Goal: Communication & Community: Answer question/provide support

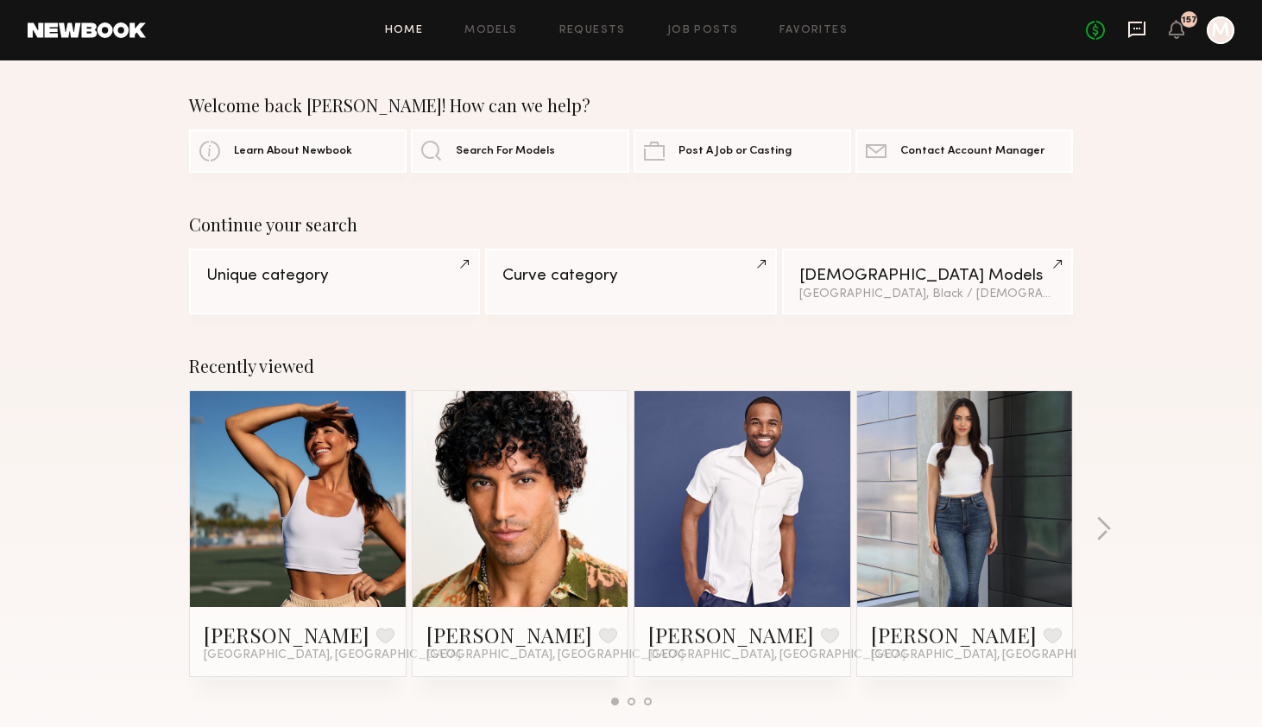
click at [1145, 25] on icon at bounding box center [1136, 30] width 17 height 16
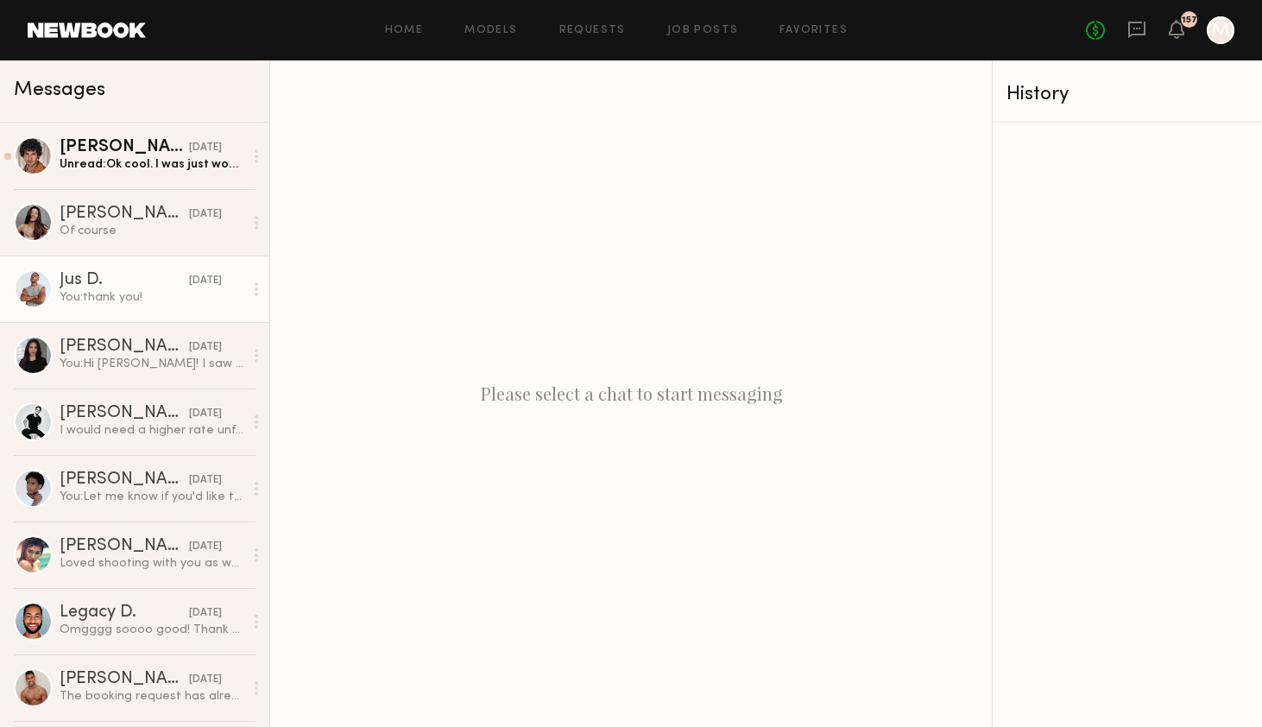
click at [154, 280] on div "Jus D." at bounding box center [124, 280] width 129 height 17
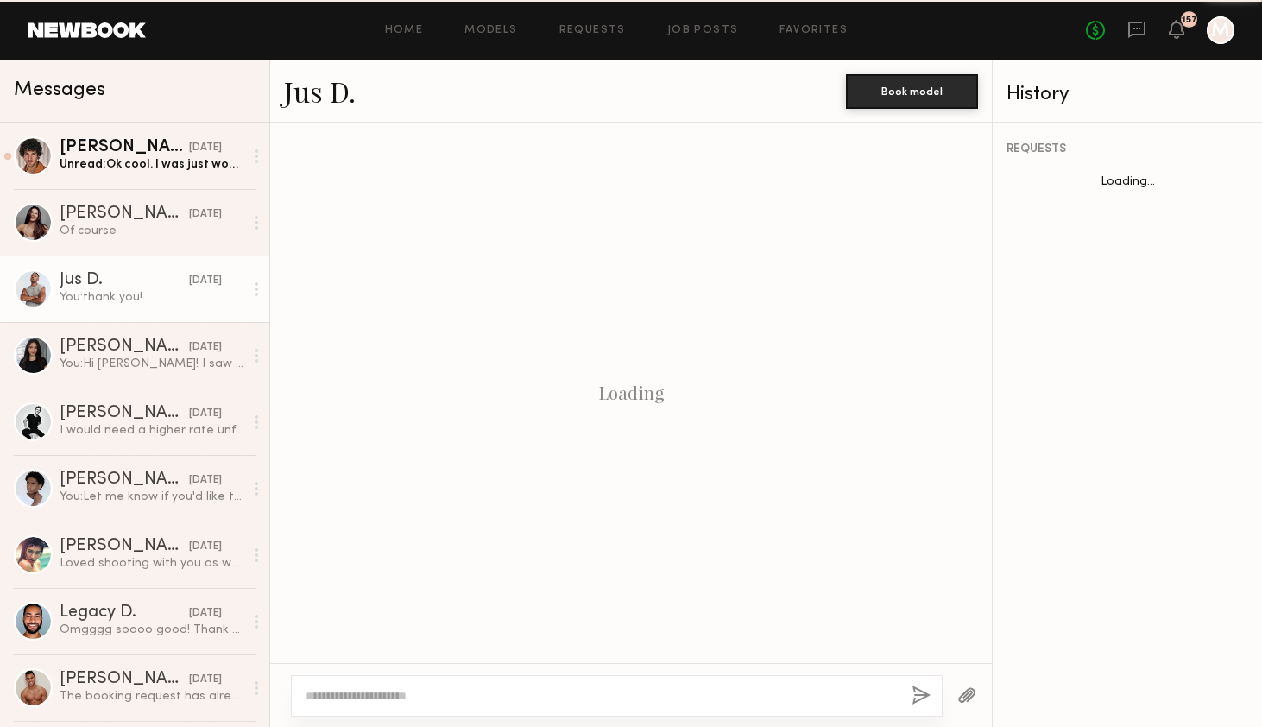
scroll to position [1755, 0]
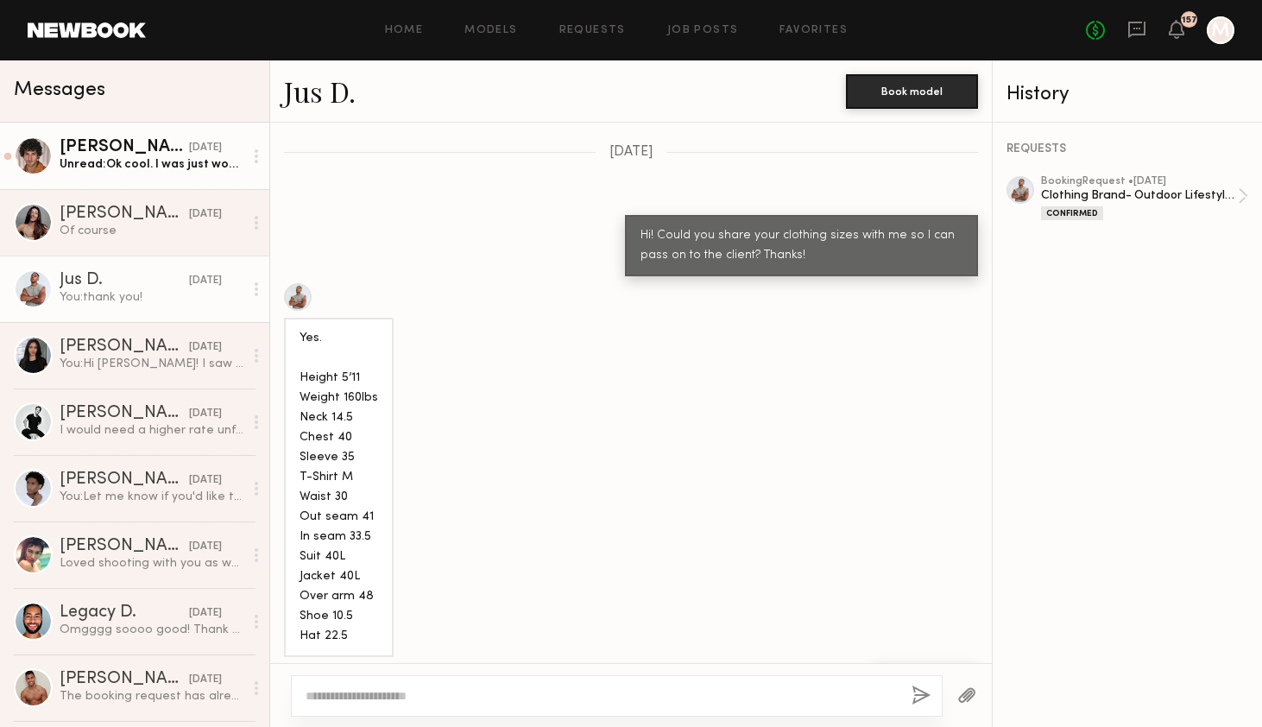
click at [152, 157] on div "Unread: Ok cool. I was just wondering if print POS or otherwise was still being…" at bounding box center [152, 164] width 184 height 16
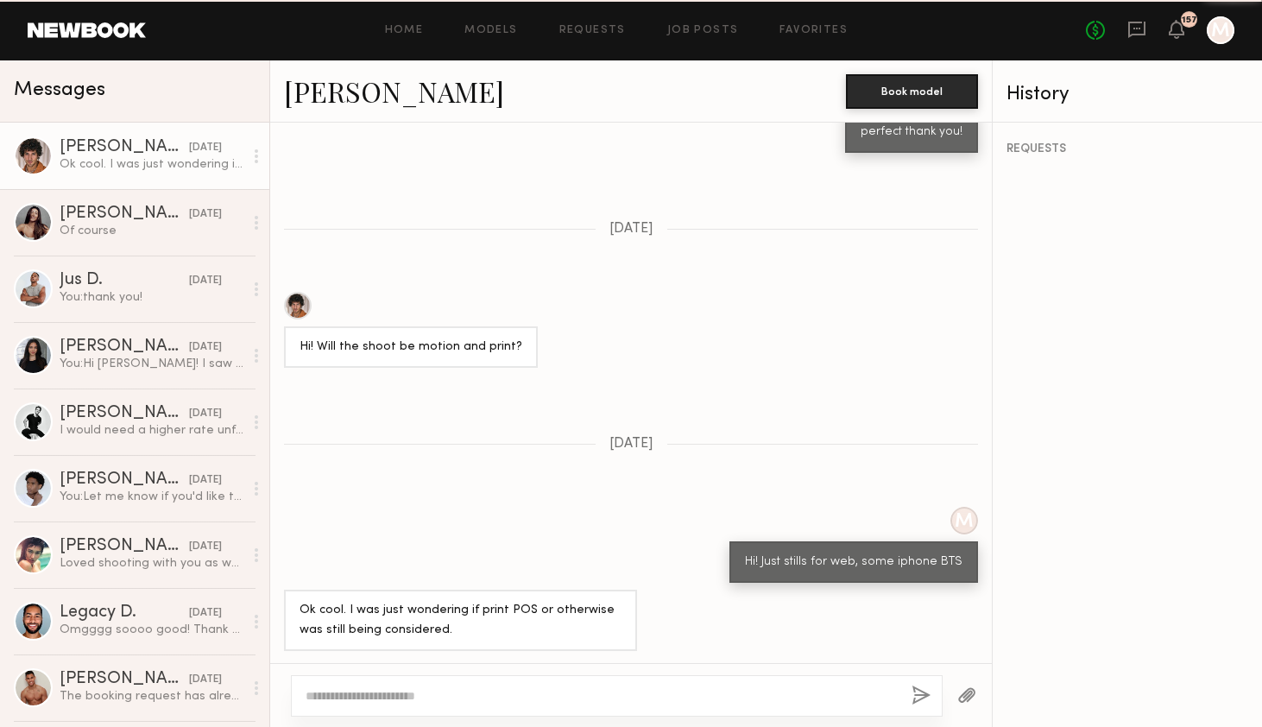
scroll to position [1008, 0]
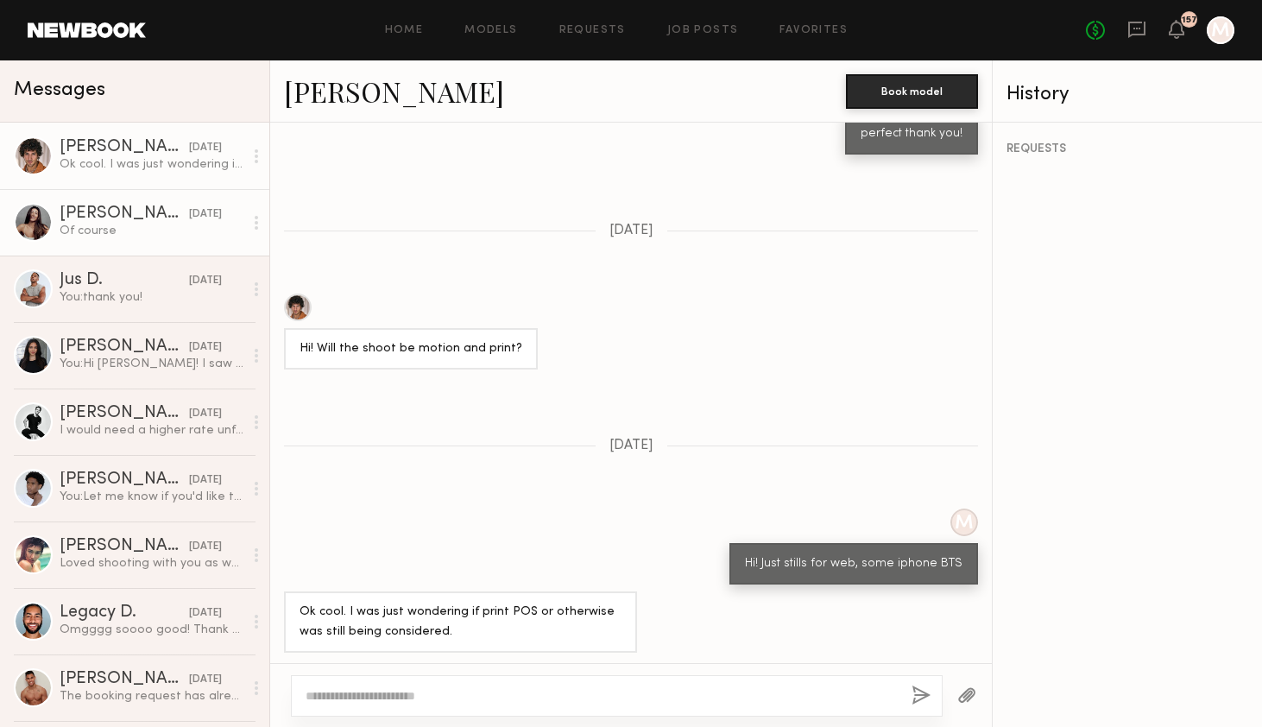
click at [123, 216] on div "[PERSON_NAME]" at bounding box center [124, 213] width 129 height 17
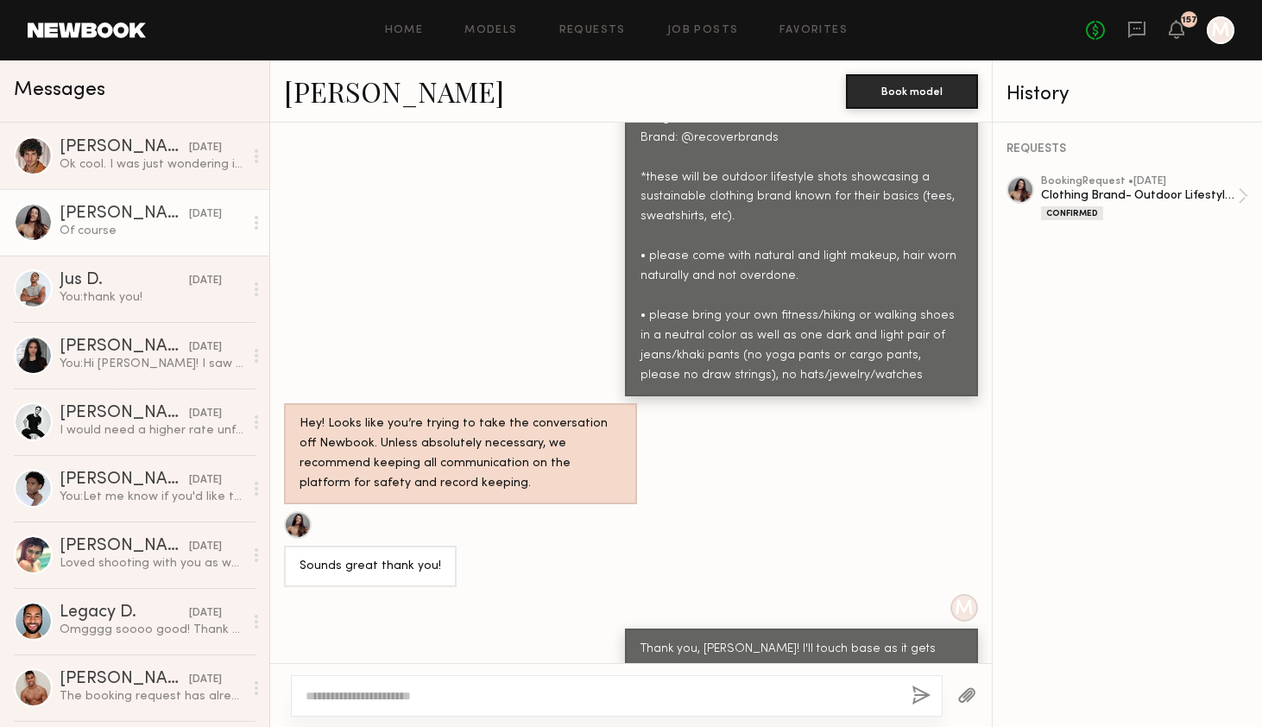
scroll to position [809, 0]
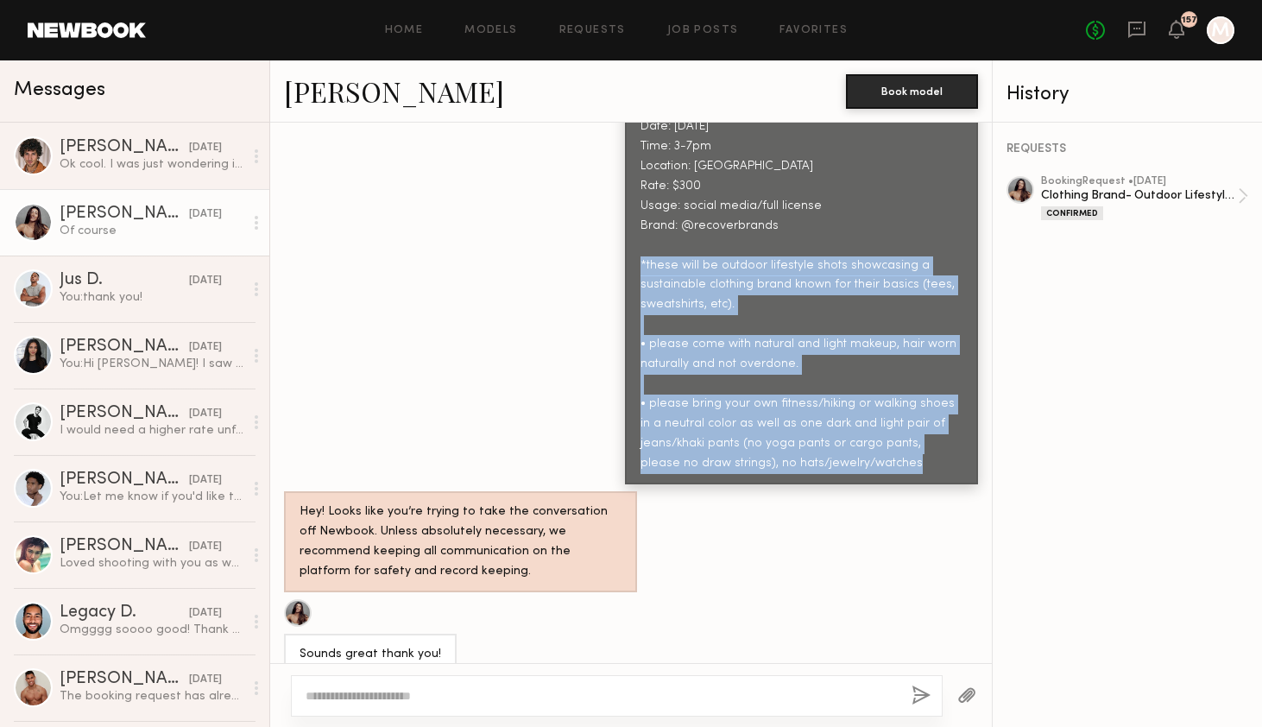
drag, startPoint x: 883, startPoint y: 429, endPoint x: 626, endPoint y: 234, distance: 322.1
click at [626, 234] on div "Date: [DATE] Time: 3-7pm Location: [GEOGRAPHIC_DATA] Rate: $300 Usage: social m…" at bounding box center [801, 295] width 353 height 378
copy div "*these will be outdoor lifestyle shots showcasing a sustainable clothing brand …"
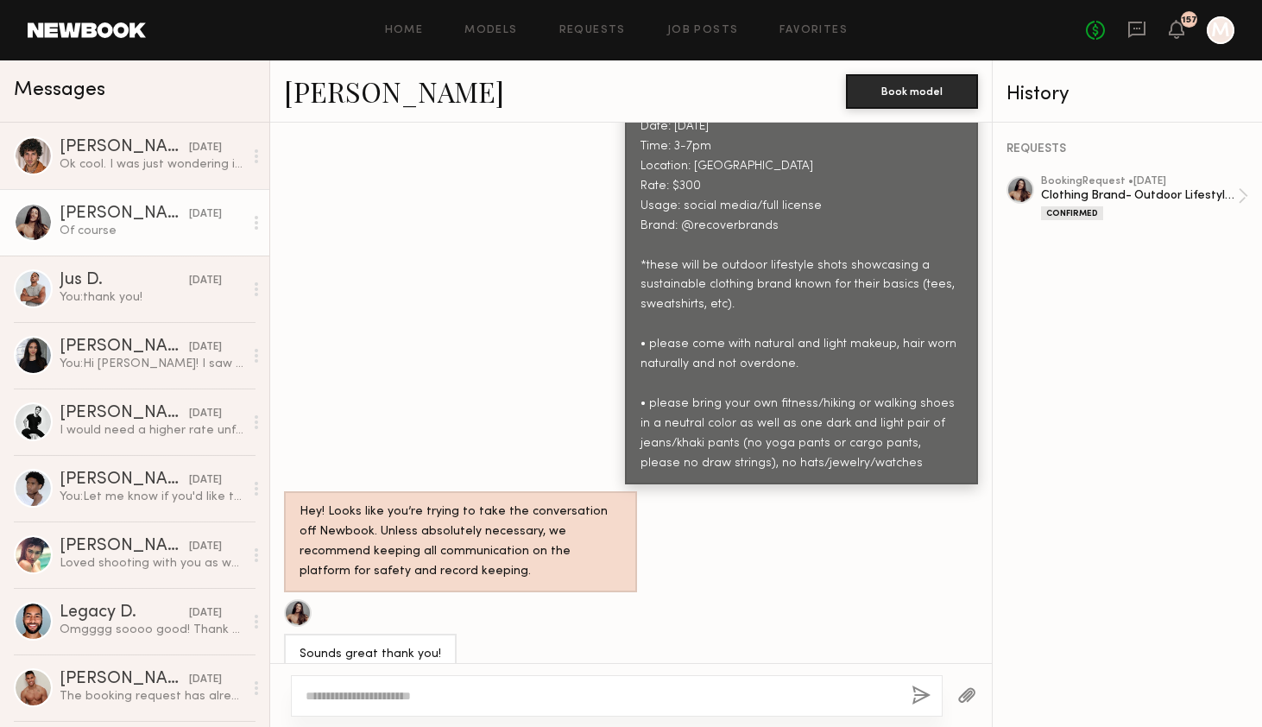
click at [850, 334] on div "Date: [DATE] Time: 3-7pm Location: [GEOGRAPHIC_DATA] Rate: $300 Usage: social m…" at bounding box center [801, 295] width 322 height 356
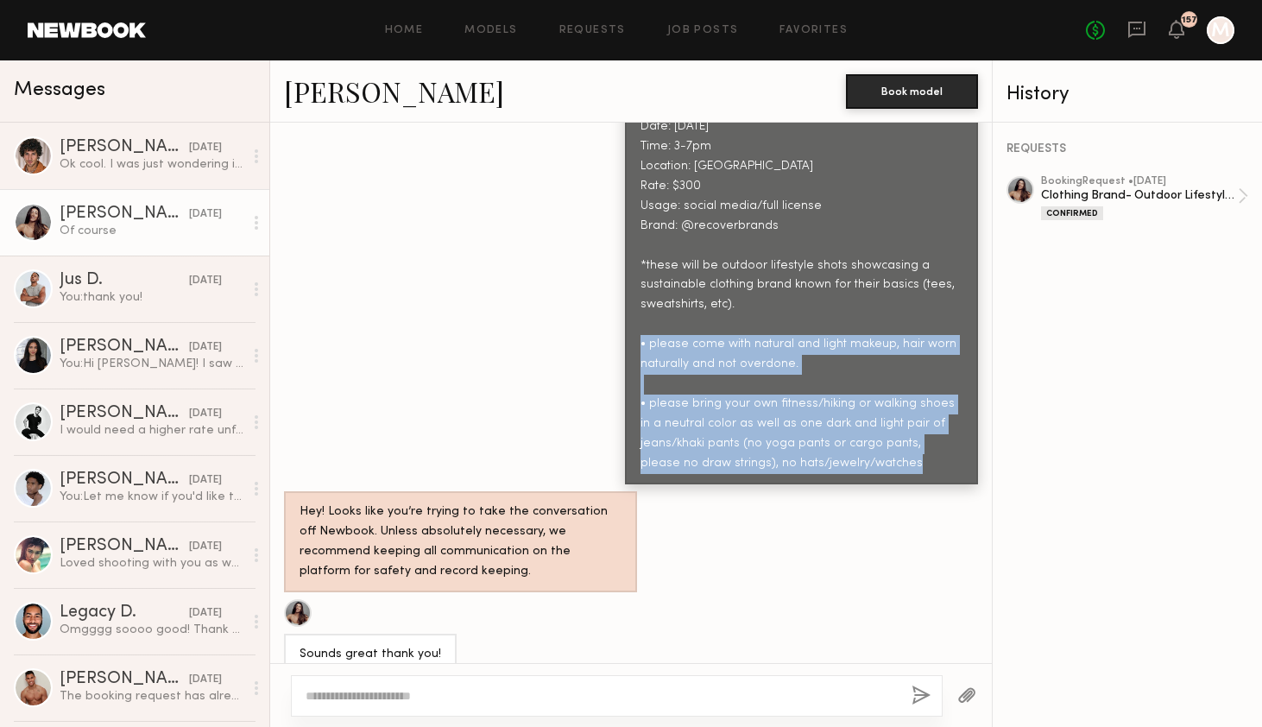
copy div "• please come with natural and light makeup, hair worn naturally and not overdo…"
drag, startPoint x: 888, startPoint y: 431, endPoint x: 633, endPoint y: 305, distance: 284.4
click at [633, 305] on div "Date: [DATE] Time: 3-7pm Location: [GEOGRAPHIC_DATA] Rate: $300 Usage: social m…" at bounding box center [801, 295] width 353 height 378
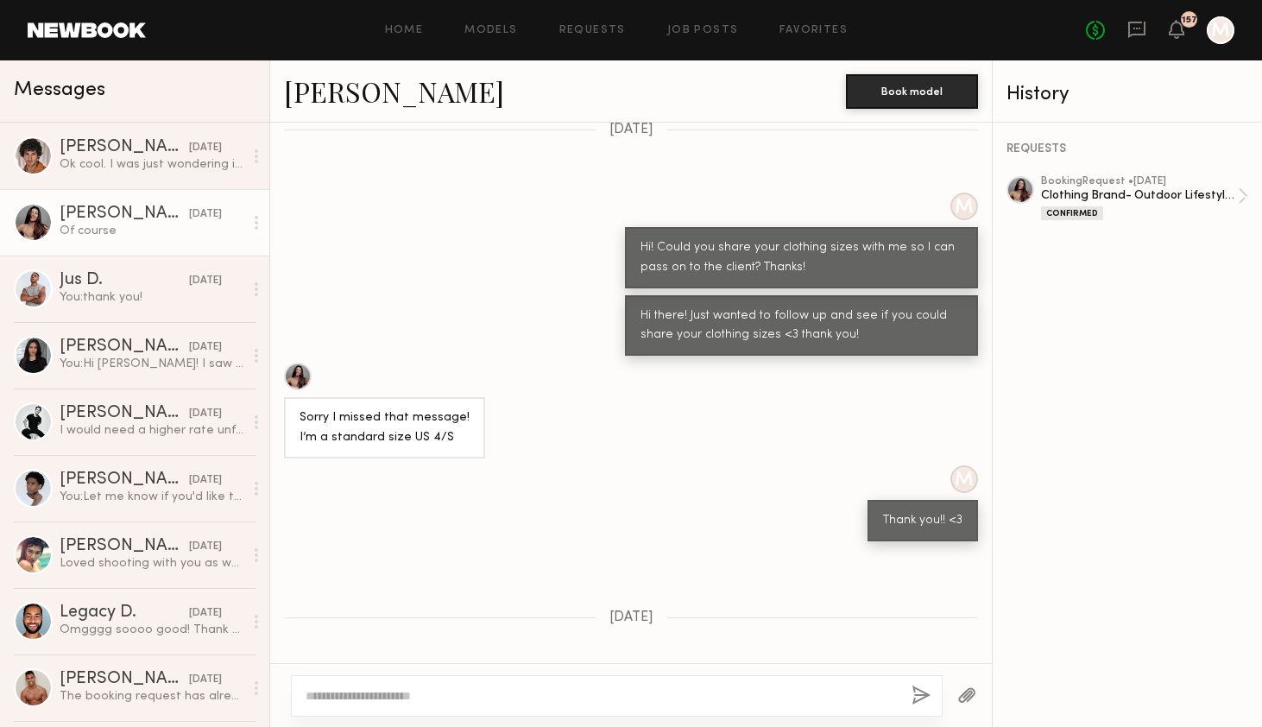
scroll to position [2083, 0]
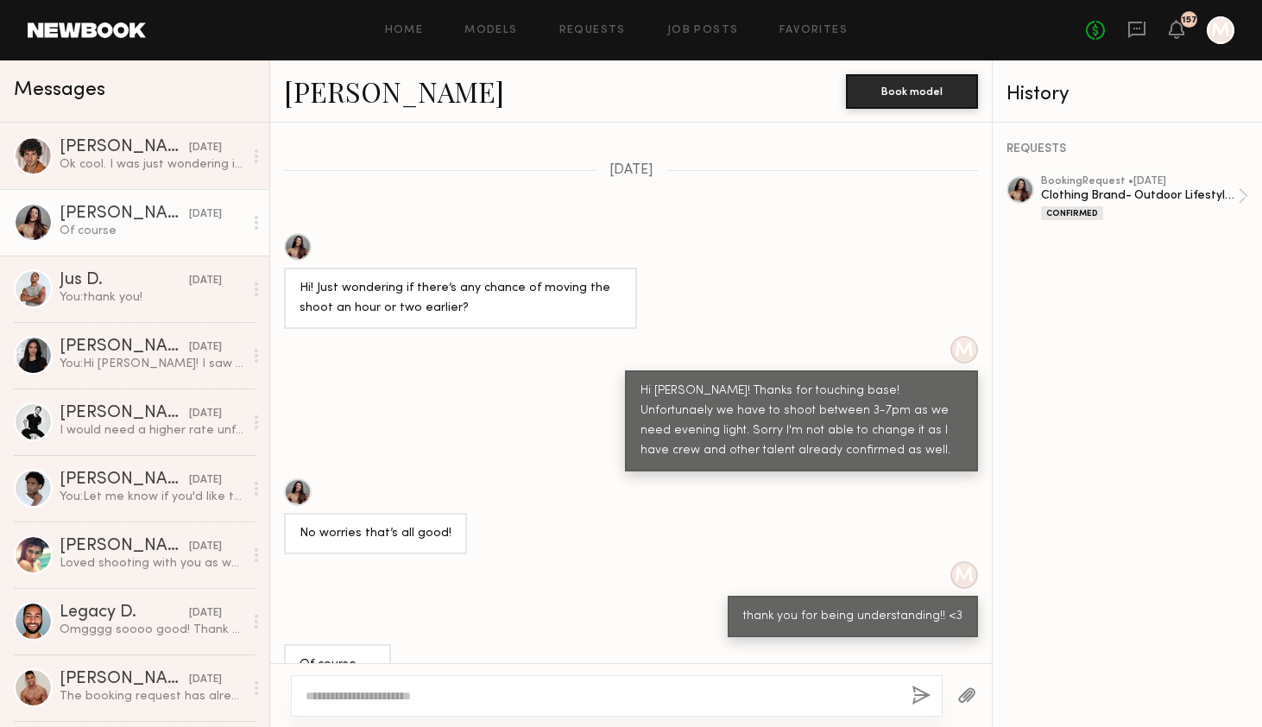
click at [368, 696] on textarea at bounding box center [601, 695] width 592 height 17
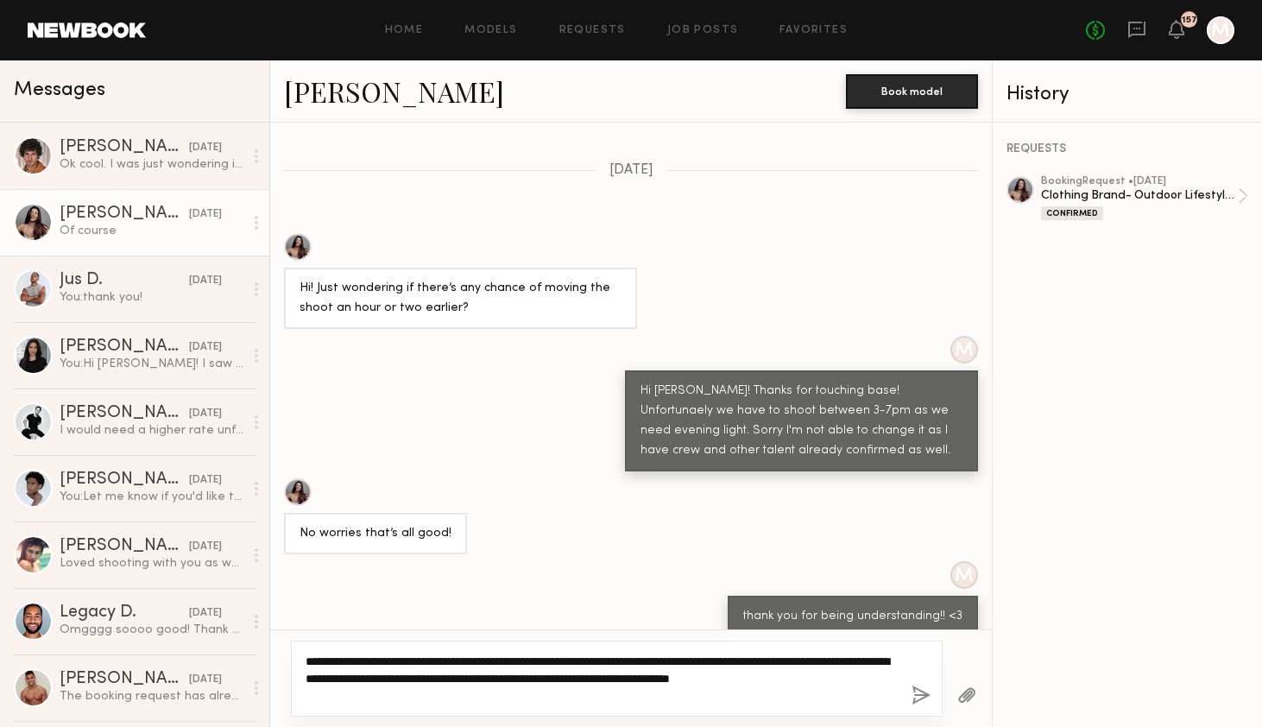
click at [379, 691] on textarea "**********" at bounding box center [601, 678] width 592 height 52
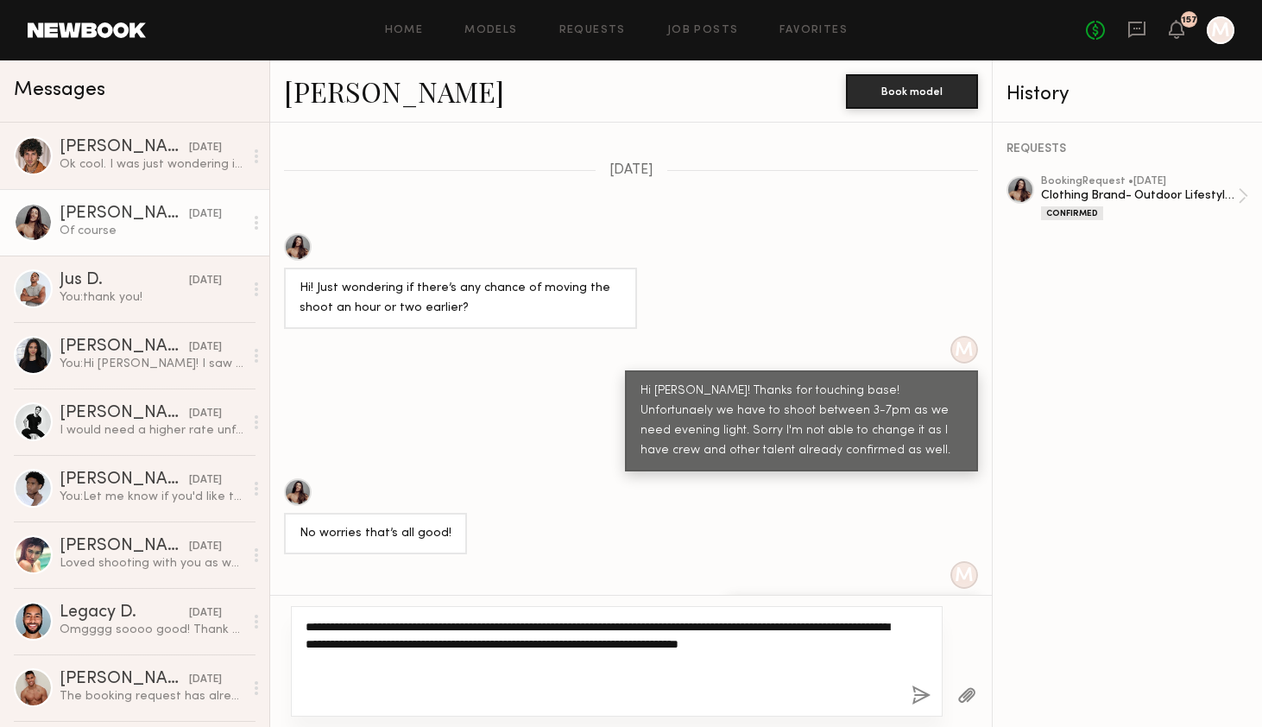
type textarea "**********"
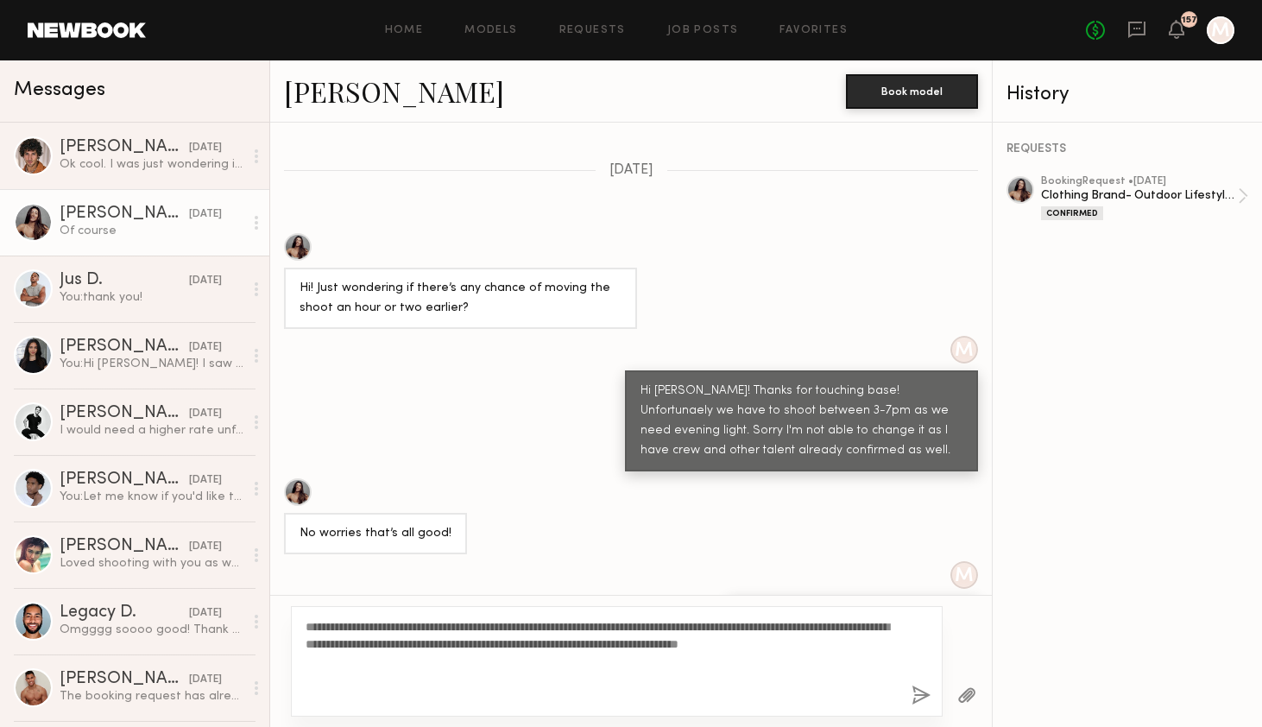
click at [924, 704] on button "button" at bounding box center [920, 696] width 19 height 22
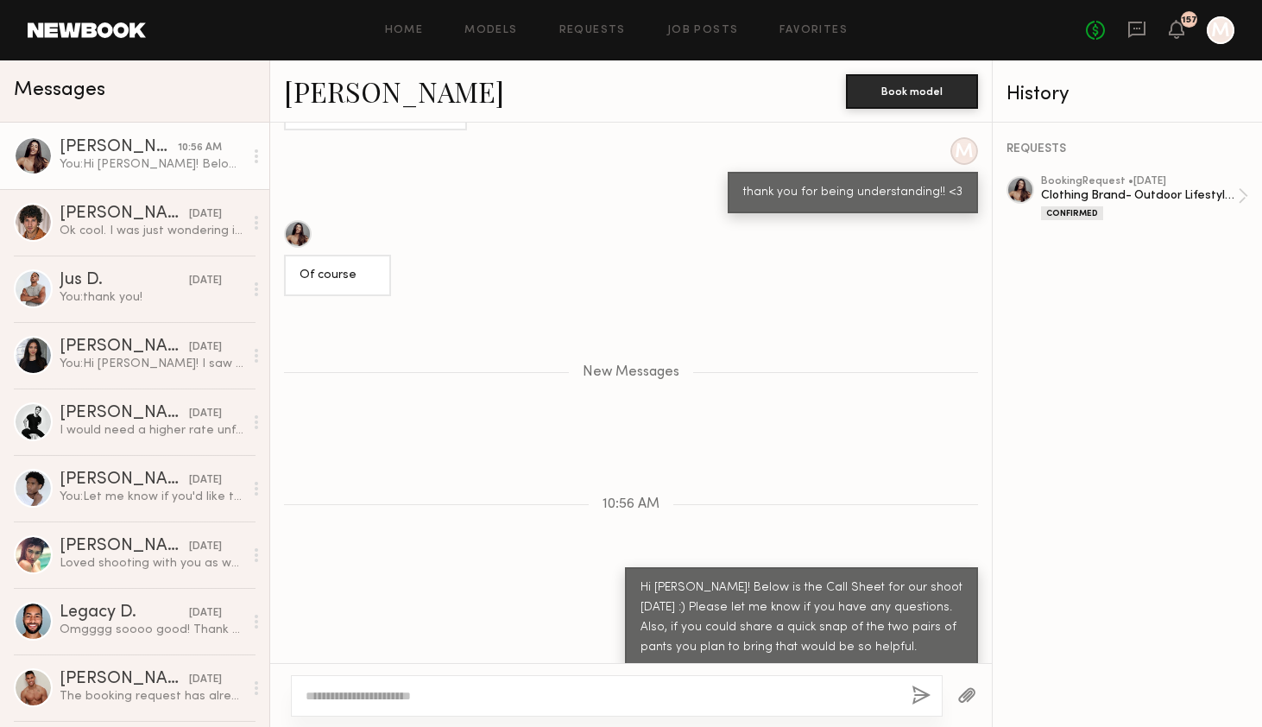
scroll to position [2595, 0]
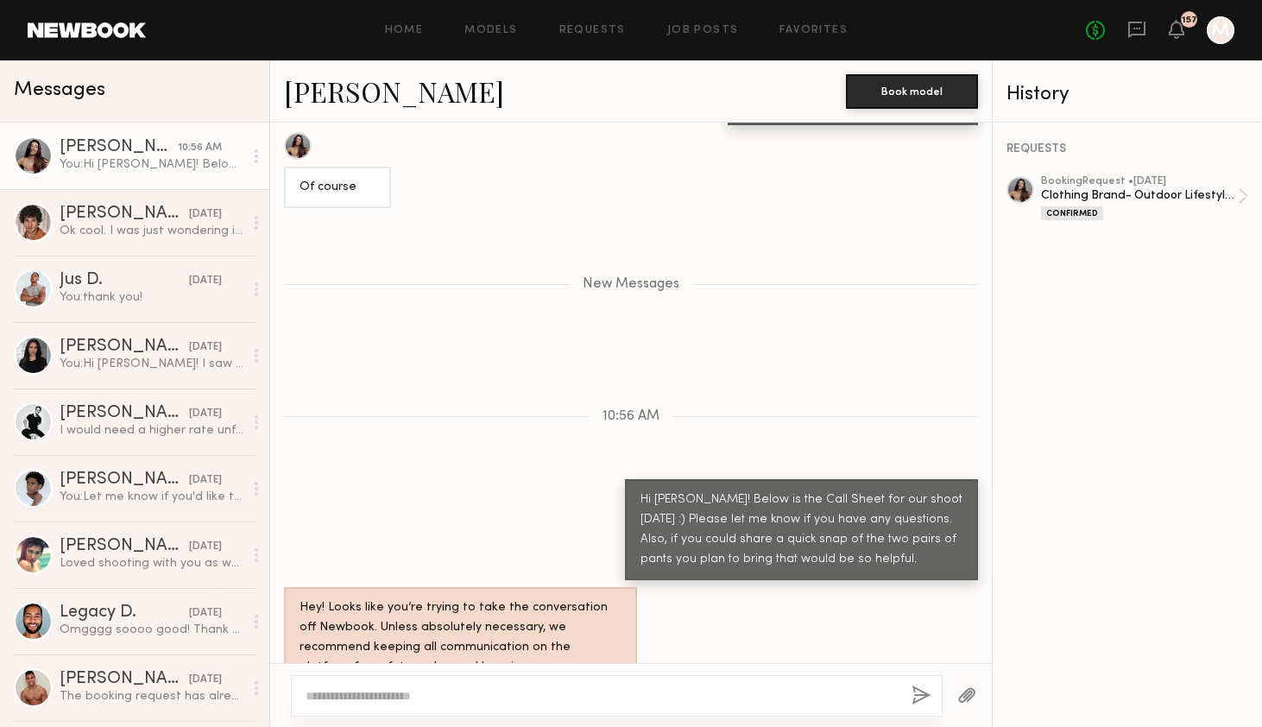
click at [721, 689] on textarea at bounding box center [601, 695] width 592 height 17
paste textarea "**********"
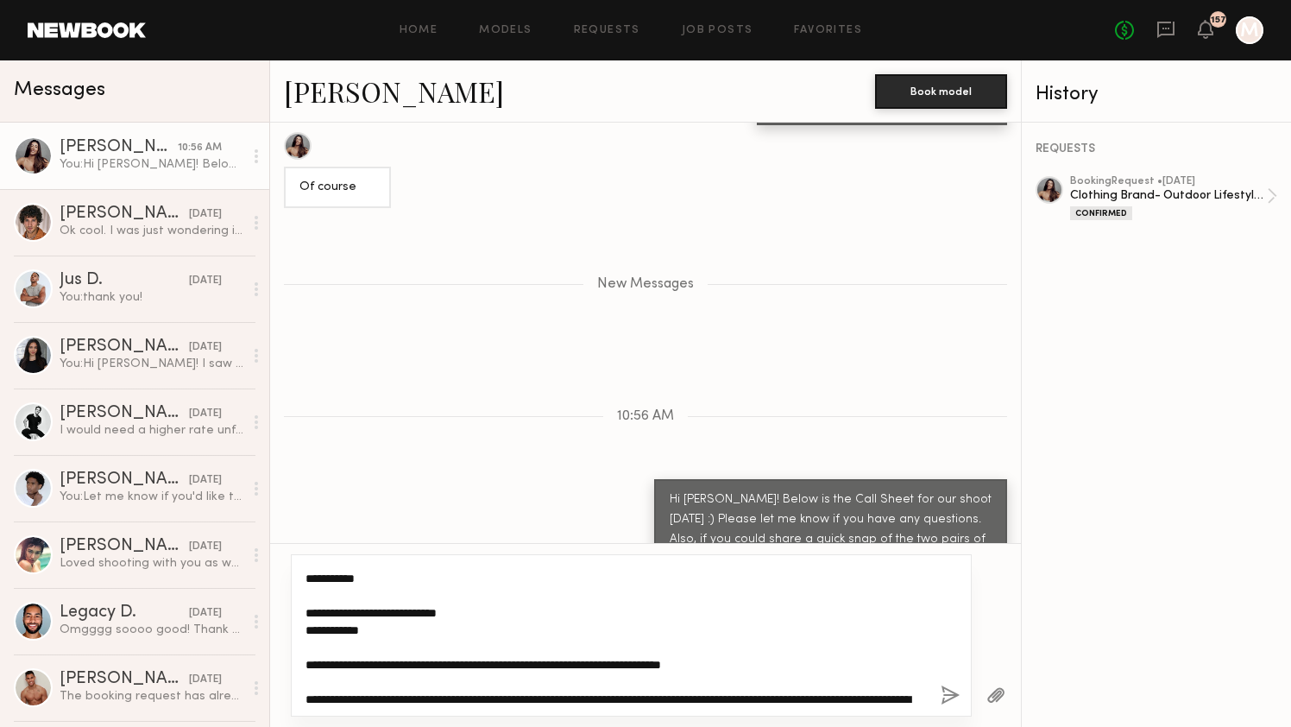
scroll to position [154, 0]
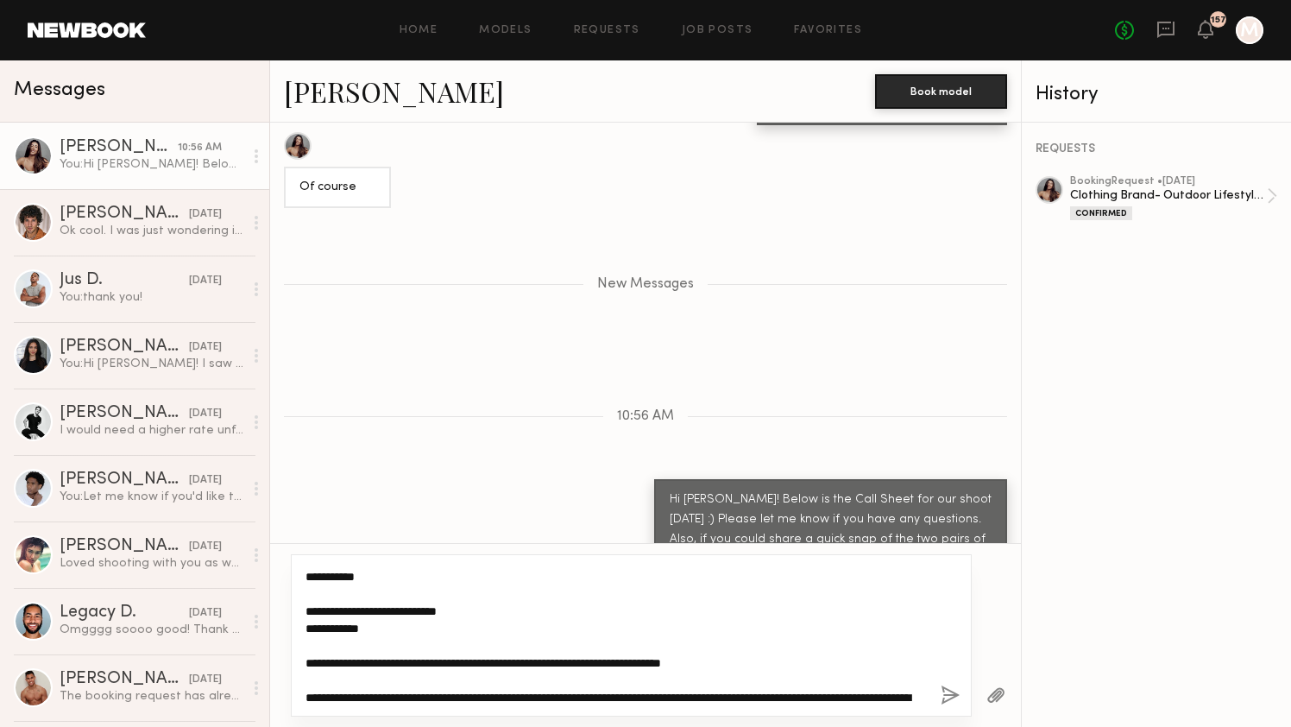
click at [349, 594] on textarea "**********" at bounding box center [615, 635] width 621 height 138
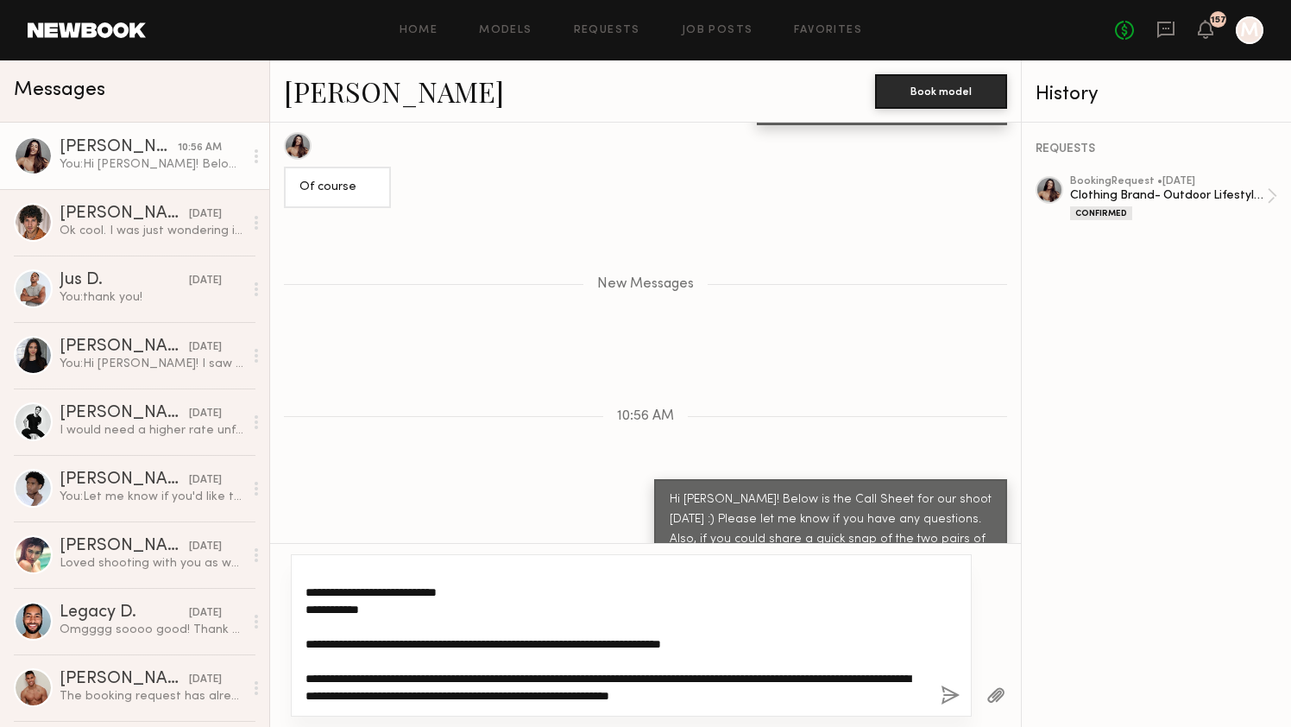
scroll to position [224, 0]
type textarea "**********"
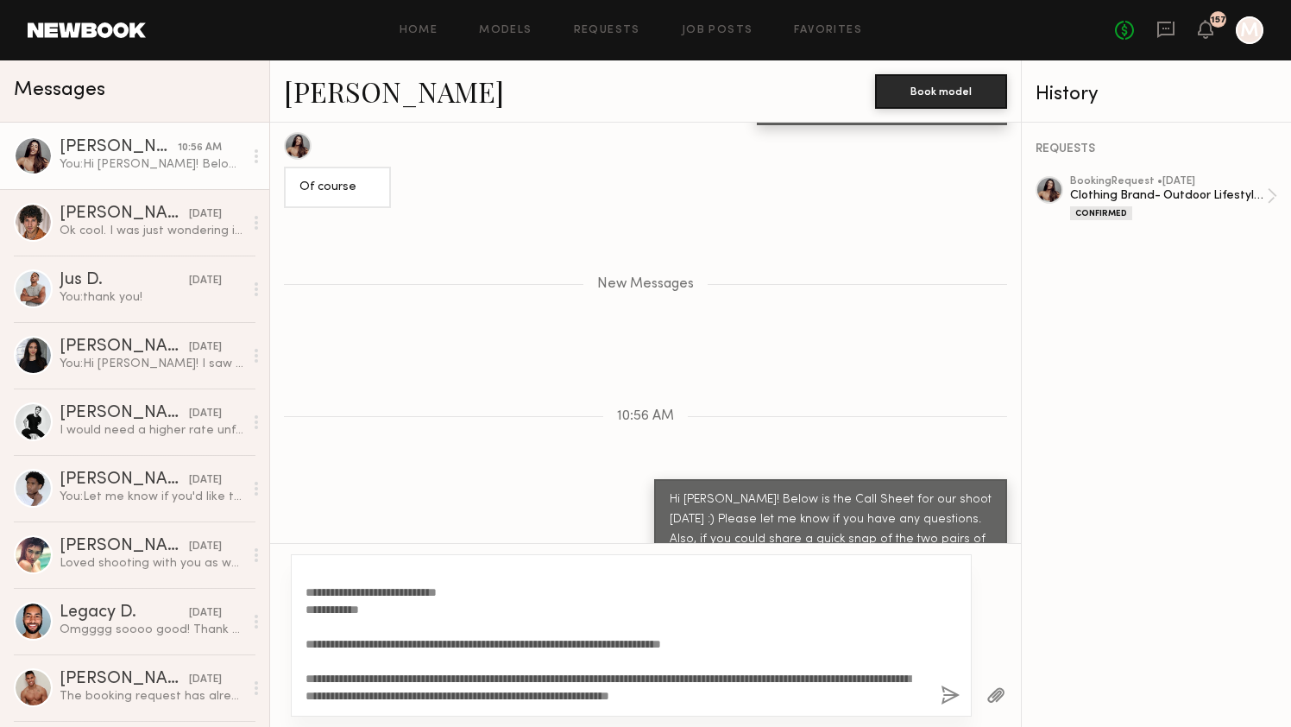
click at [946, 694] on button "button" at bounding box center [950, 696] width 19 height 22
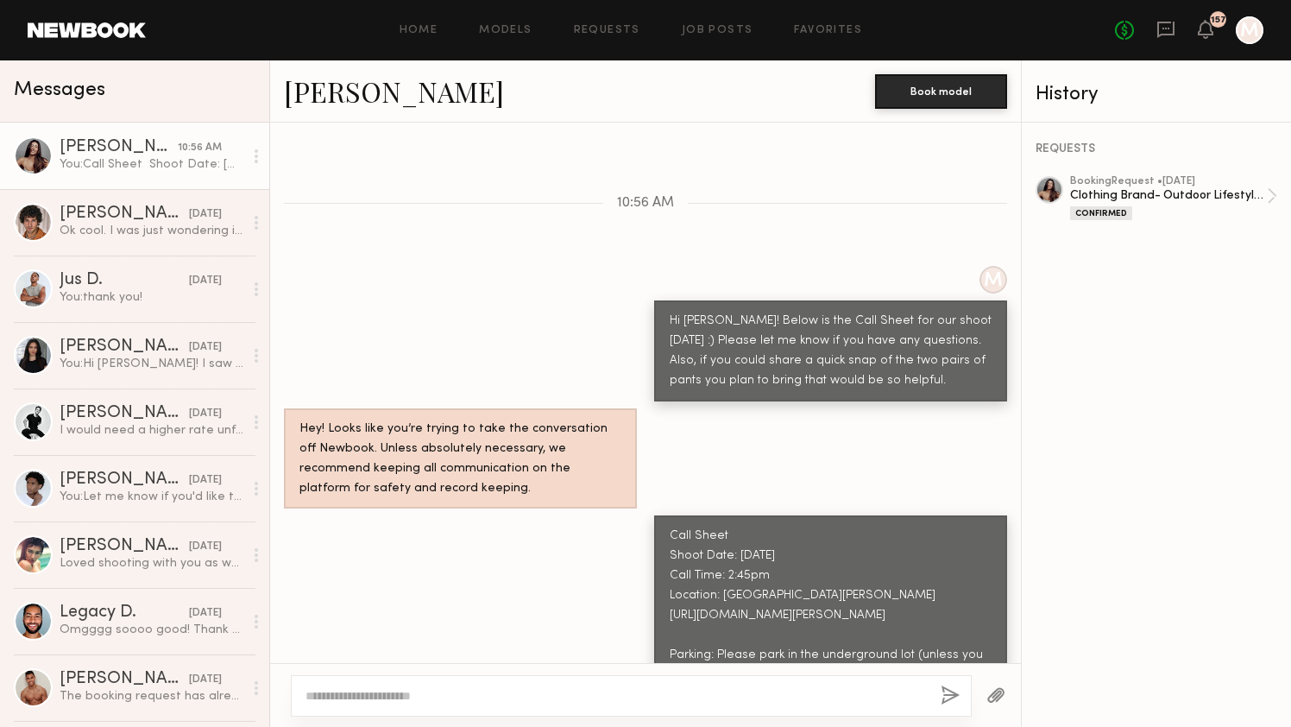
scroll to position [2750, 0]
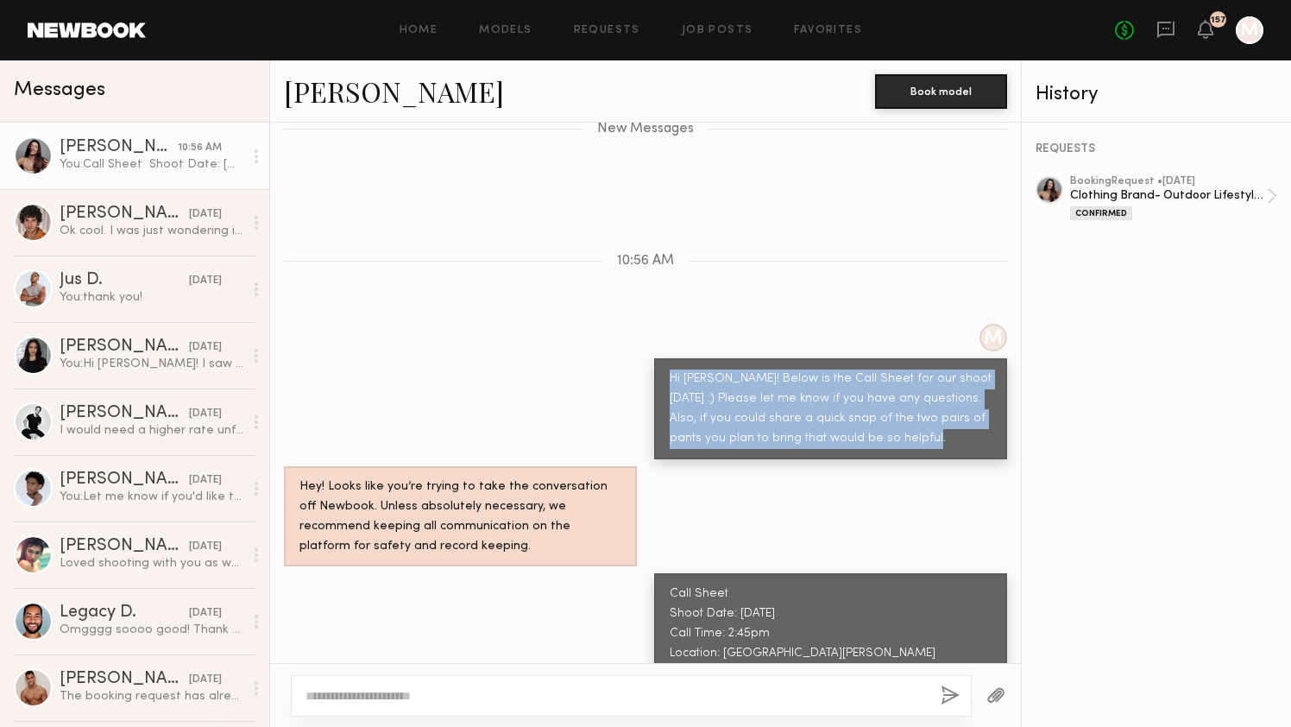
copy div "Hi [PERSON_NAME]! Below is the Call Sheet for our shoot [DATE] :) Please let me…"
drag, startPoint x: 985, startPoint y: 394, endPoint x: 664, endPoint y: 345, distance: 324.8
click at [664, 358] on div "Hi [PERSON_NAME]! Below is the Call Sheet for our shoot [DATE] :) Please let me…" at bounding box center [830, 408] width 353 height 101
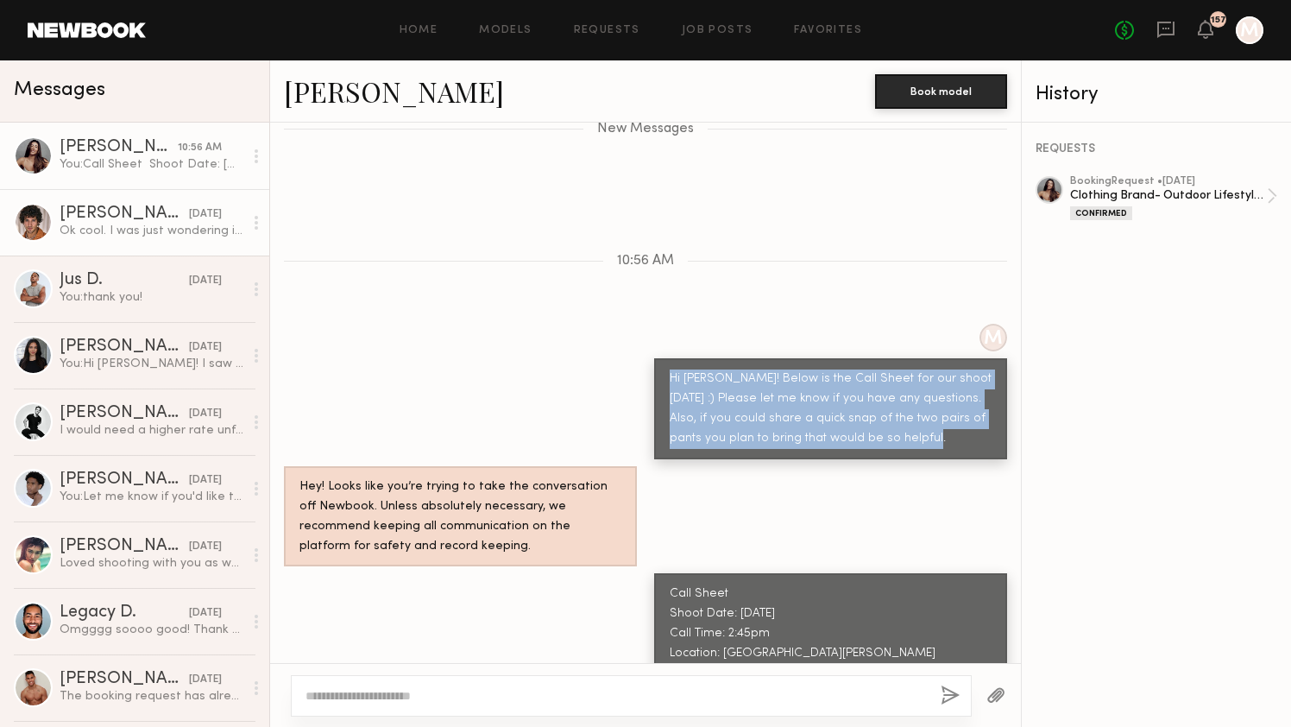
click at [155, 232] on div "Ok cool. I was just wondering if print POS or otherwise was still being conside…" at bounding box center [152, 231] width 184 height 16
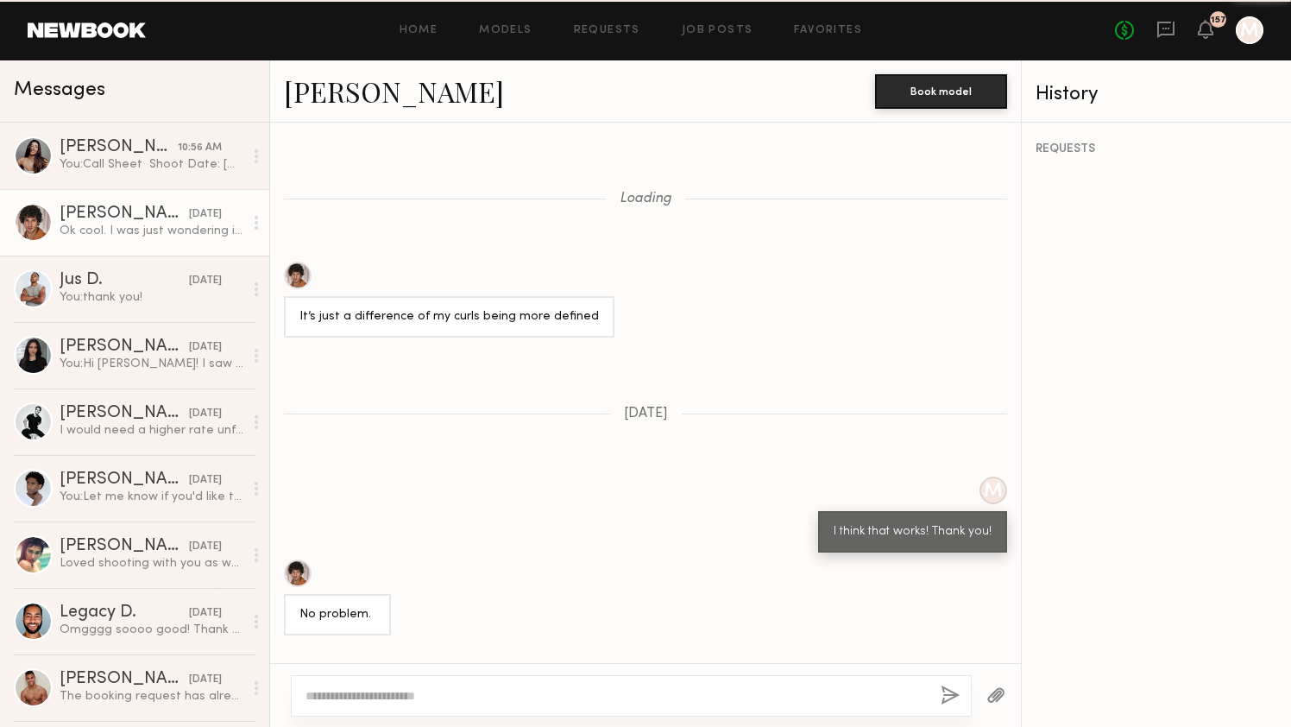
scroll to position [1008, 0]
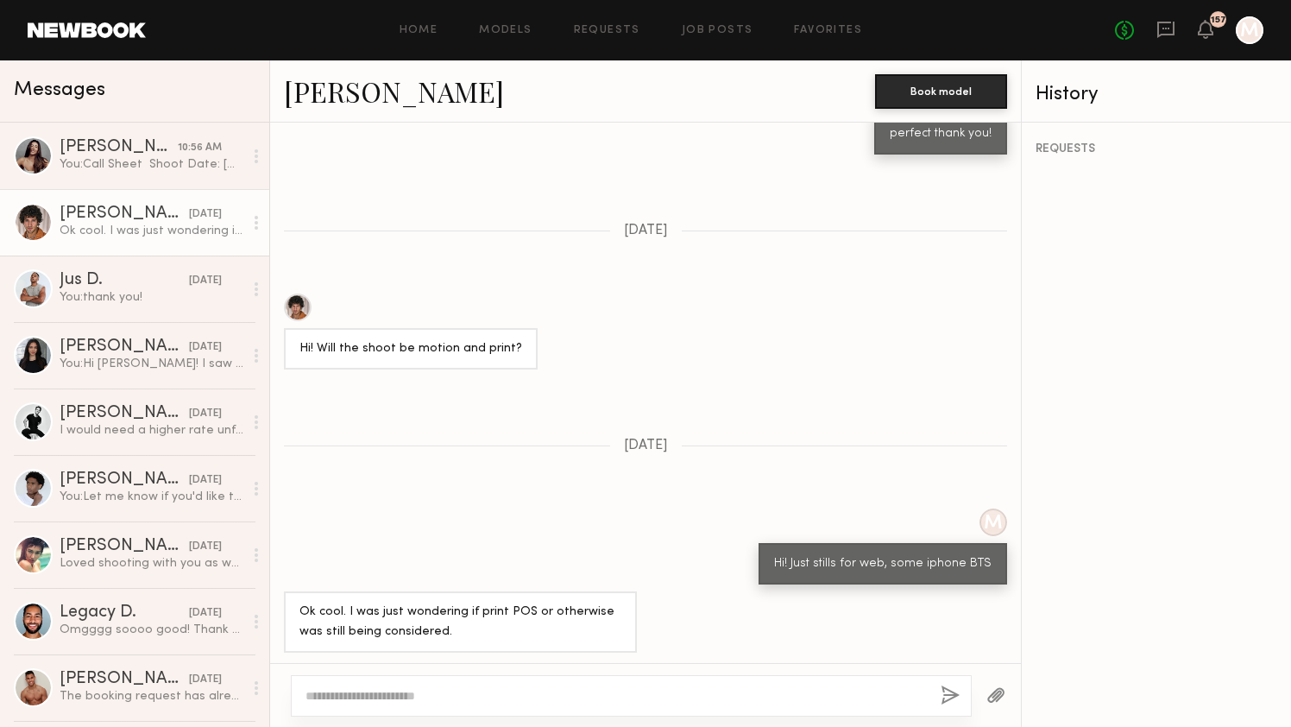
click at [384, 693] on textarea at bounding box center [615, 695] width 621 height 17
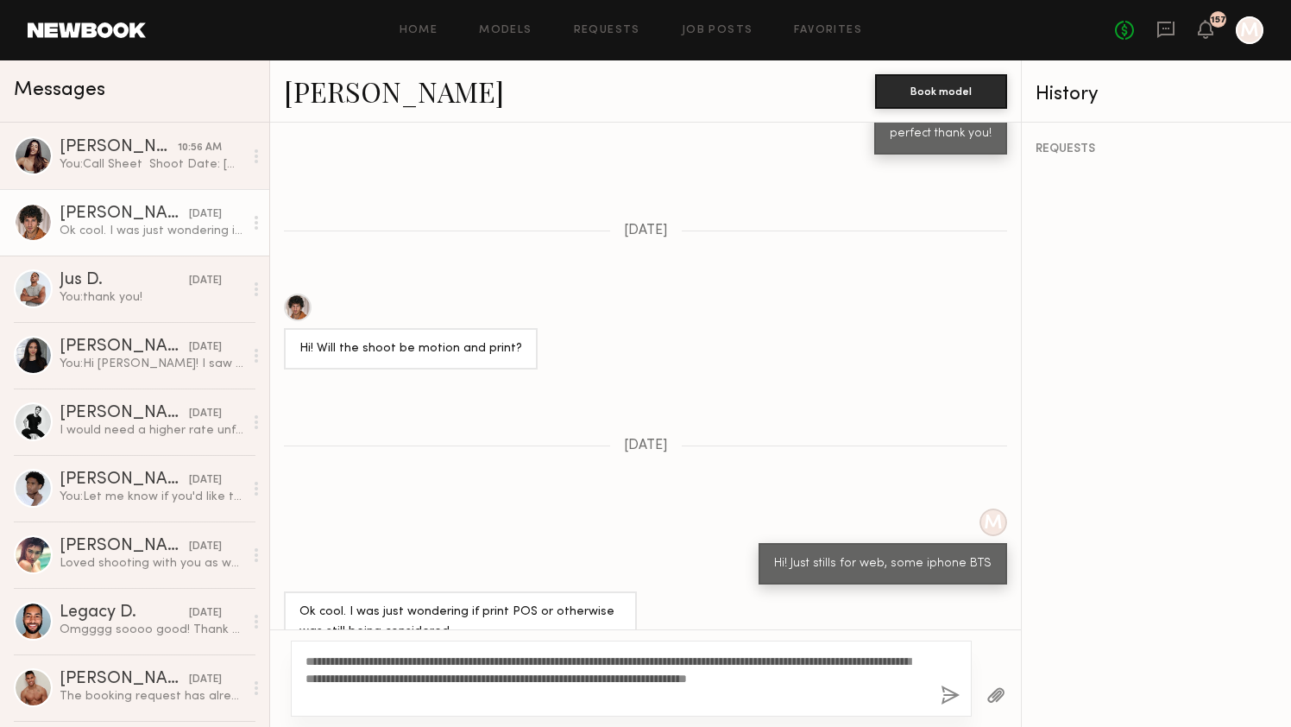
click at [402, 658] on textarea "**********" at bounding box center [615, 678] width 621 height 52
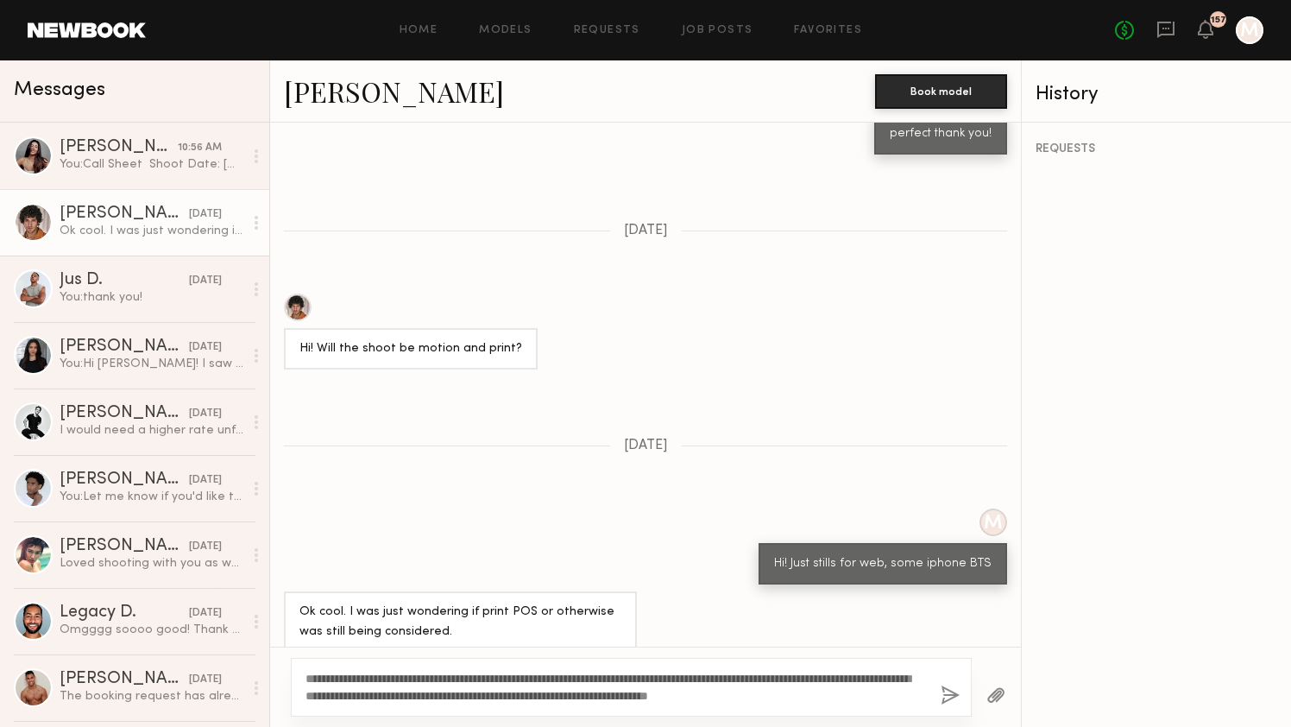
type textarea "**********"
click at [950, 697] on button "button" at bounding box center [950, 696] width 19 height 22
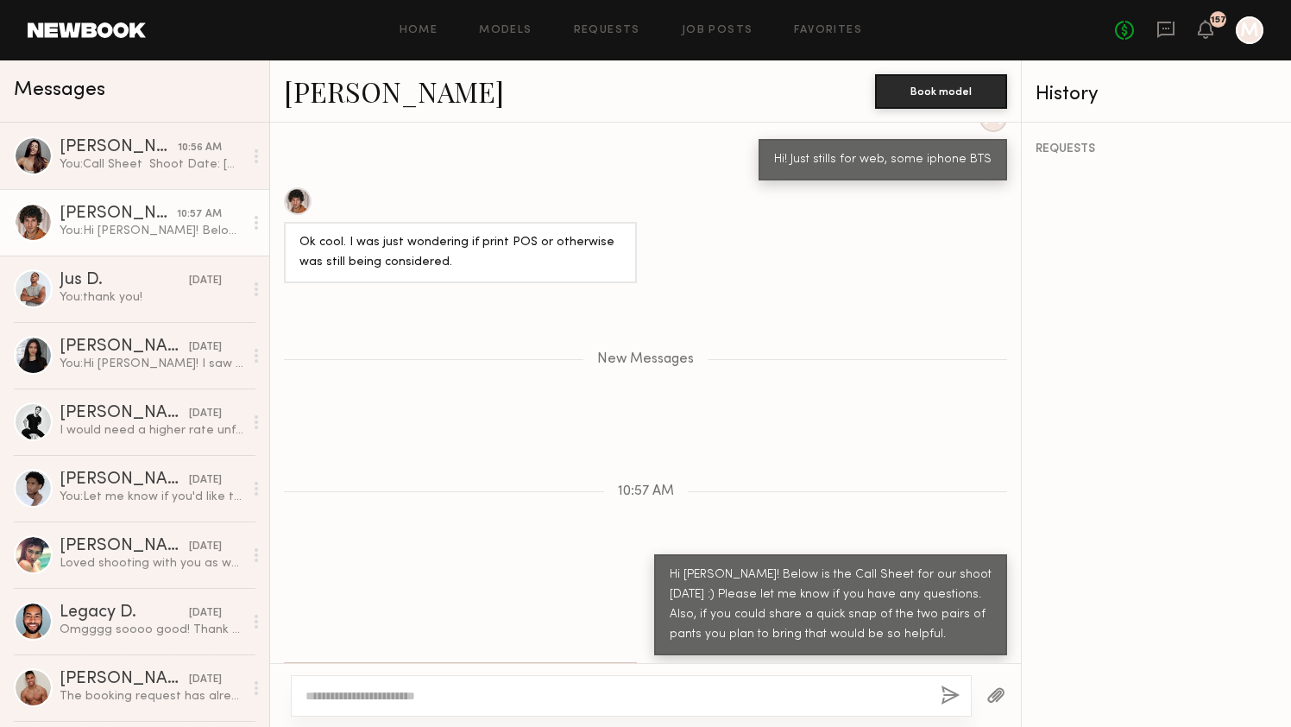
scroll to position [1520, 0]
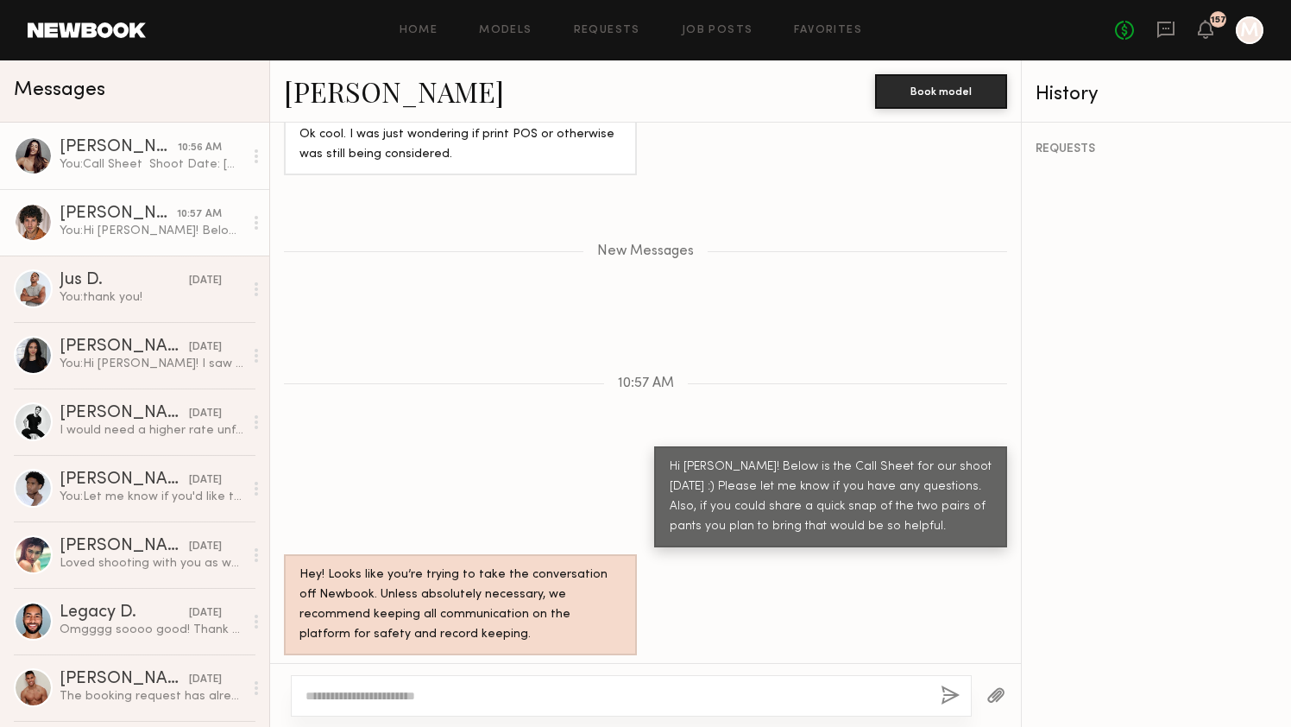
click at [120, 148] on div "[PERSON_NAME]" at bounding box center [119, 147] width 118 height 17
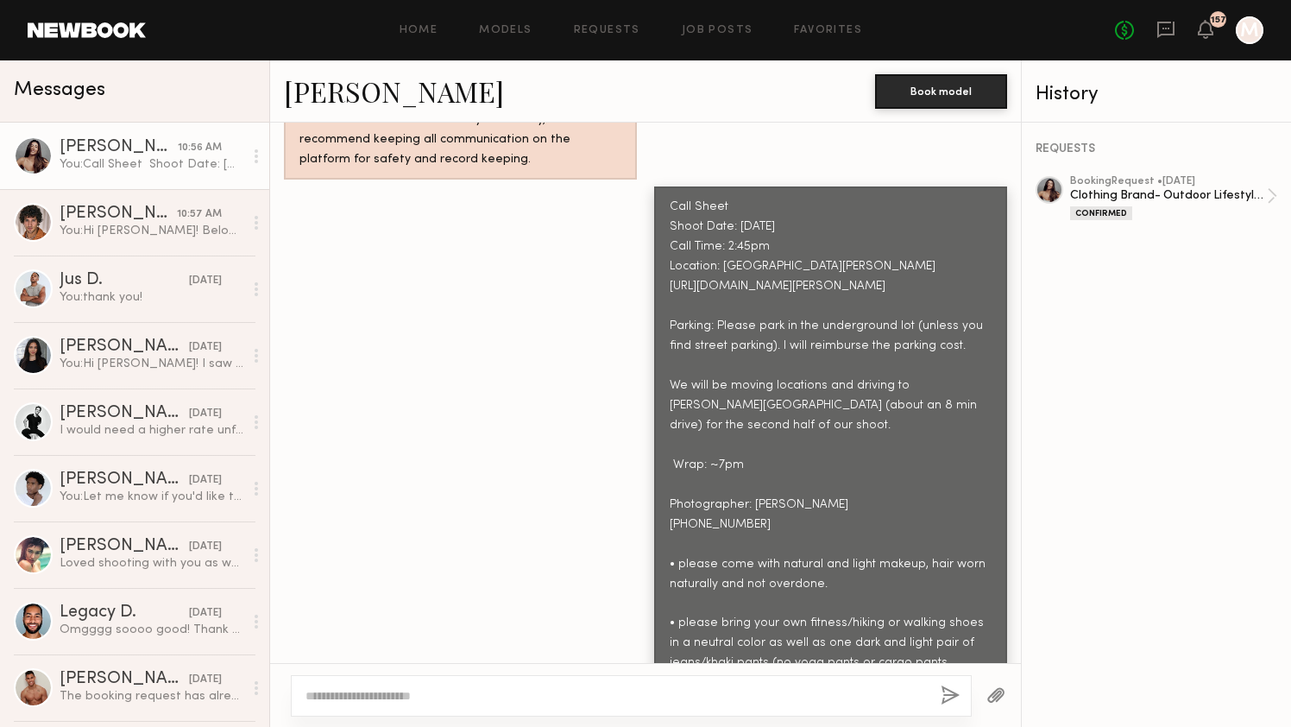
scroll to position [2950, 0]
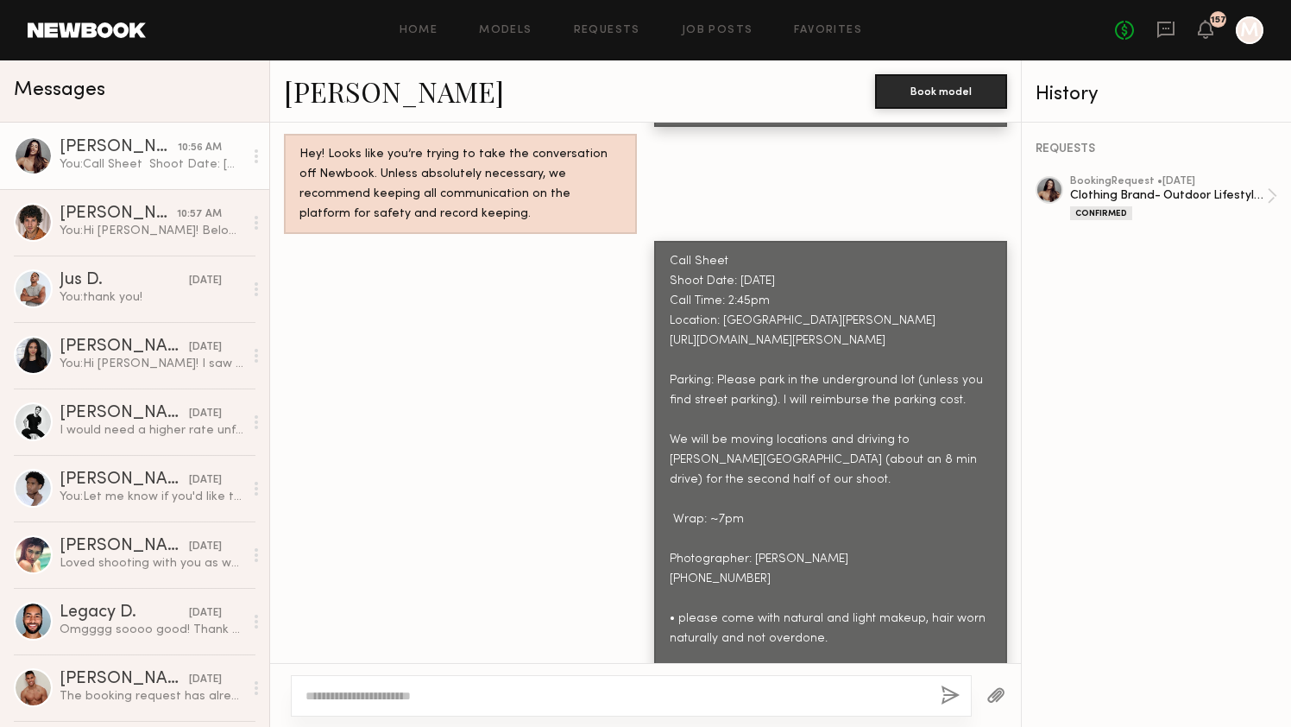
drag, startPoint x: 910, startPoint y: 520, endPoint x: 670, endPoint y: 230, distance: 377.5
click at [670, 252] on div "Call Sheet Shoot Date: [DATE] Call Time: 2:45pm Location: [GEOGRAPHIC_DATA][PER…" at bounding box center [831, 499] width 322 height 495
copy div "Call Sheet Shoot Date: [DATE] Call Time: 2:45pm Location: [GEOGRAPHIC_DATA][PER…"
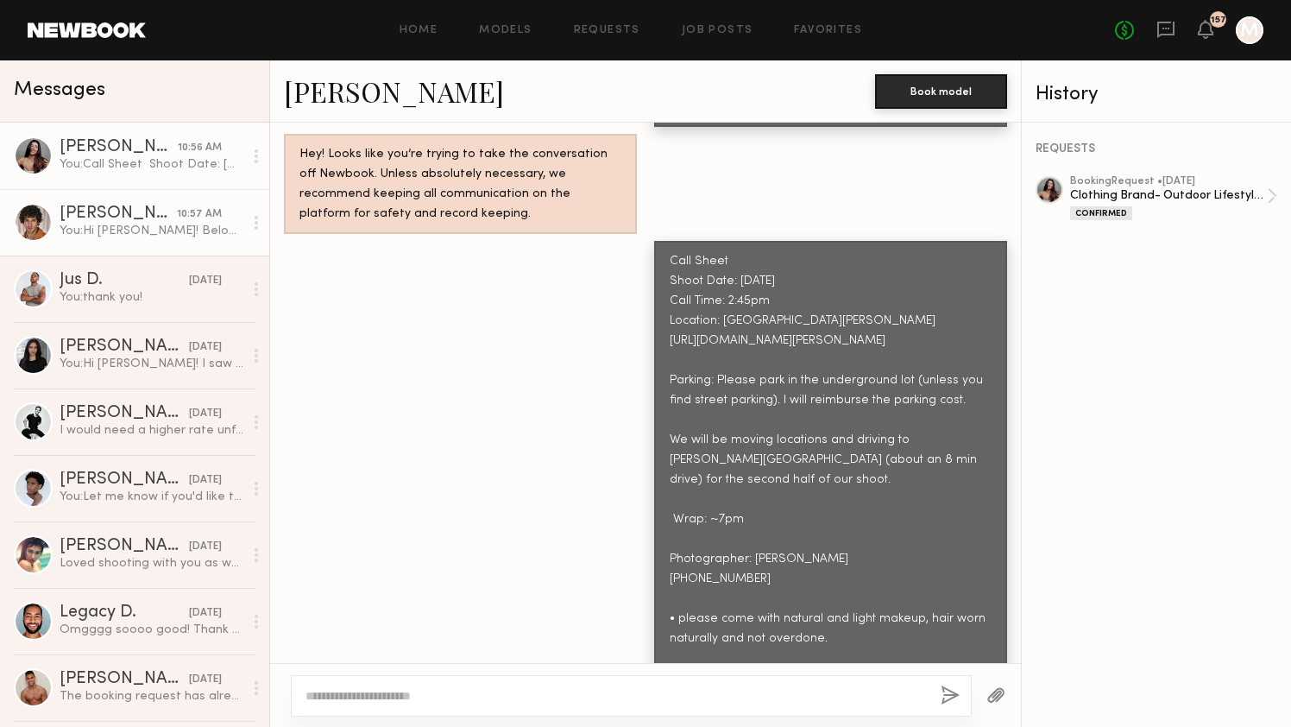
click at [108, 238] on div "You: Hi [PERSON_NAME]! Below is the Call Sheet for our shoot [DATE] :) Please l…" at bounding box center [152, 231] width 184 height 16
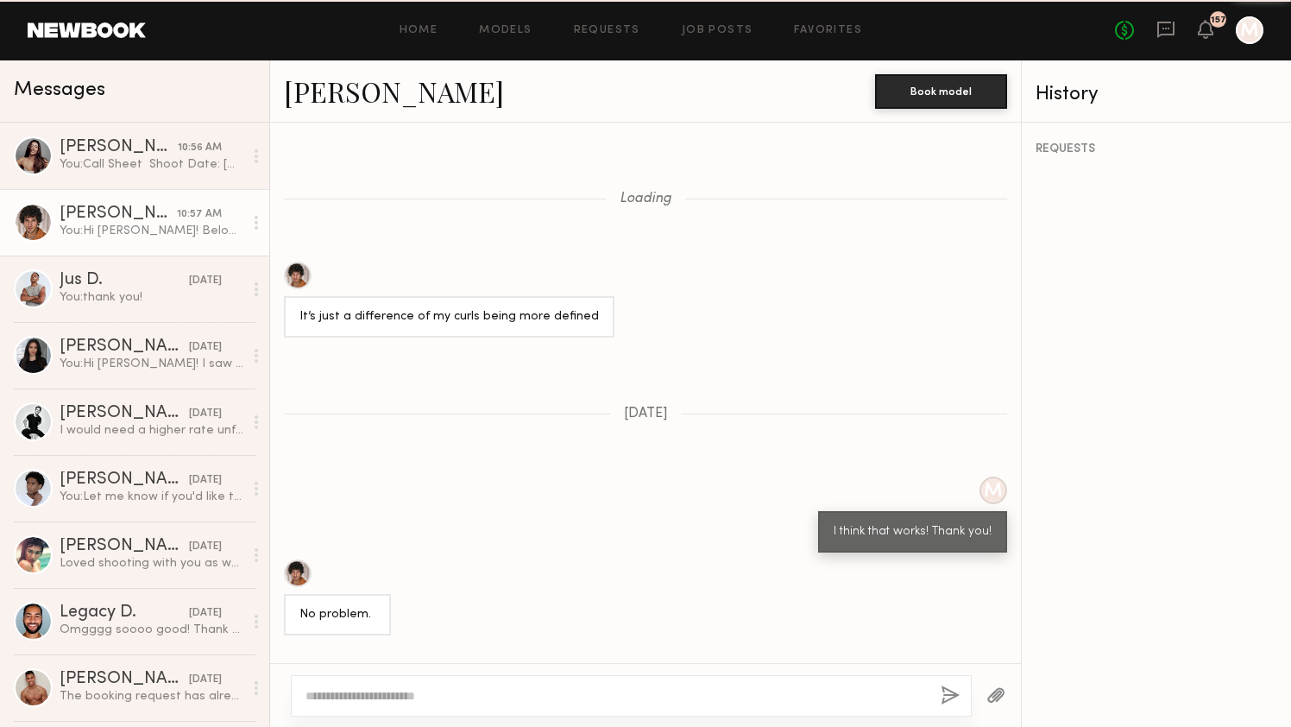
scroll to position [1388, 0]
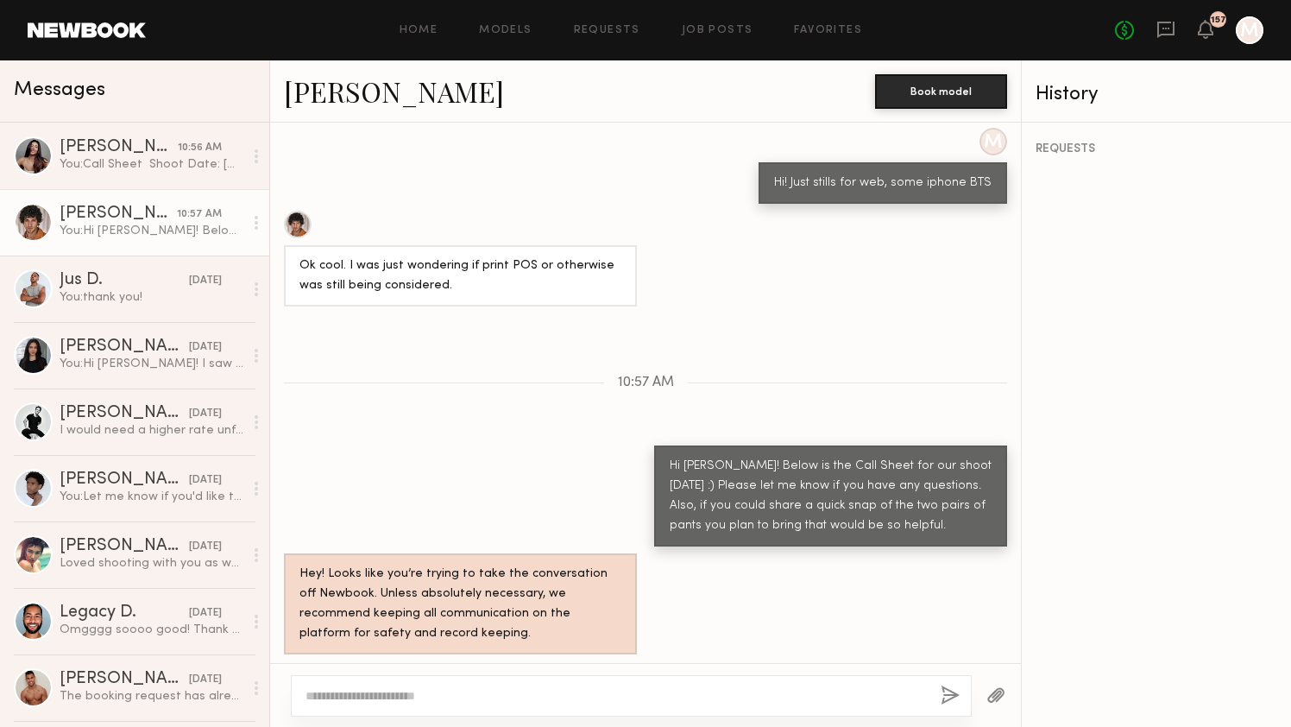
click at [425, 698] on textarea at bounding box center [615, 695] width 621 height 17
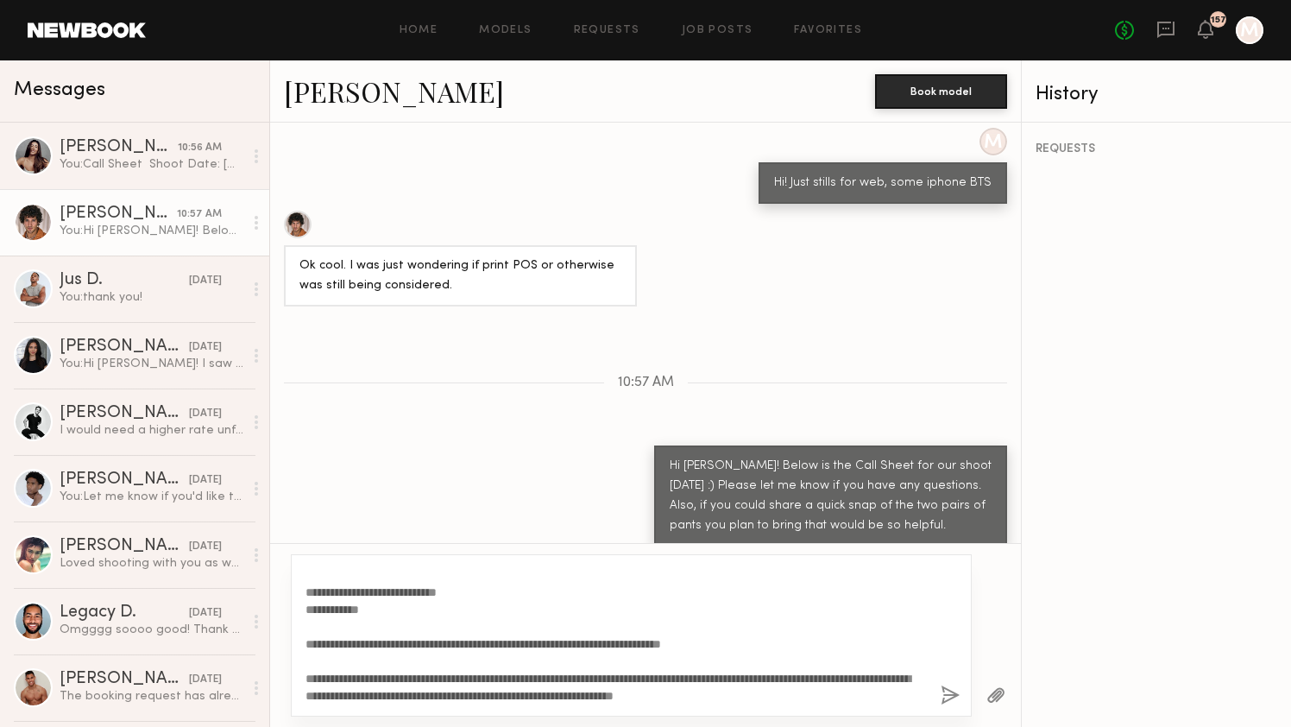
scroll to position [239, 0]
type textarea "**********"
click at [947, 698] on button "button" at bounding box center [950, 696] width 19 height 22
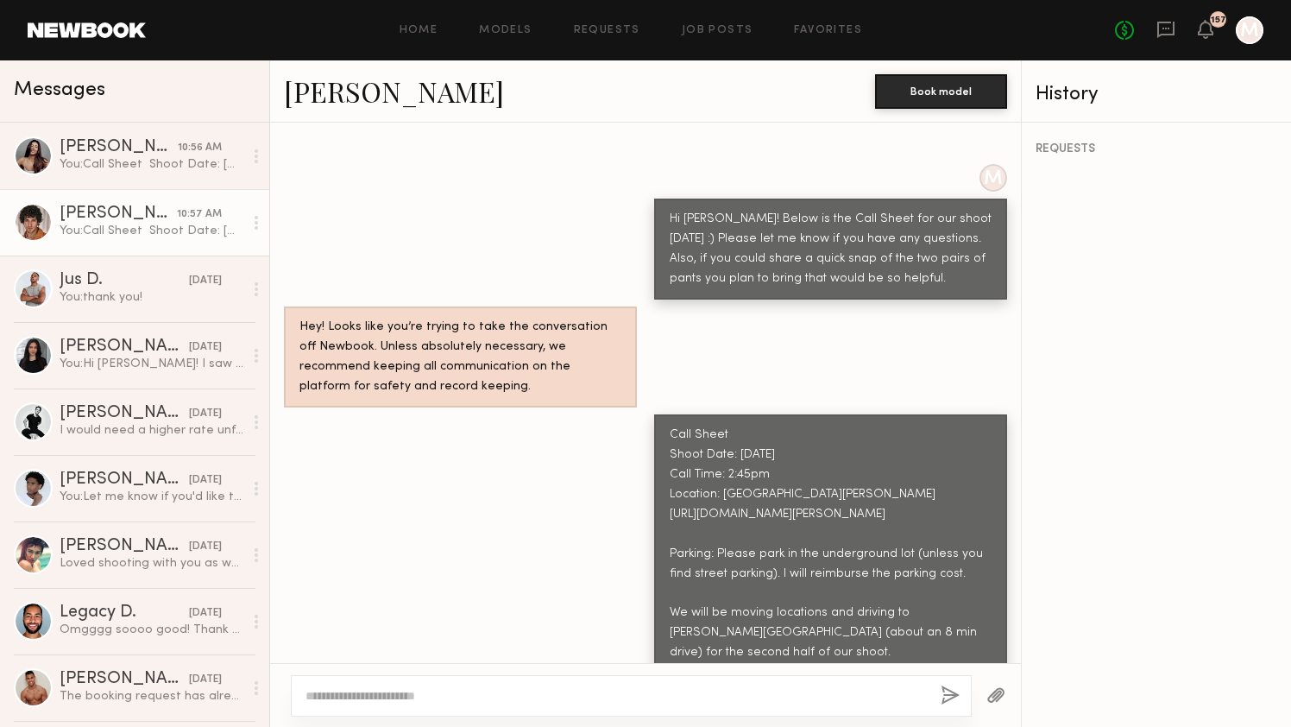
scroll to position [1663, 0]
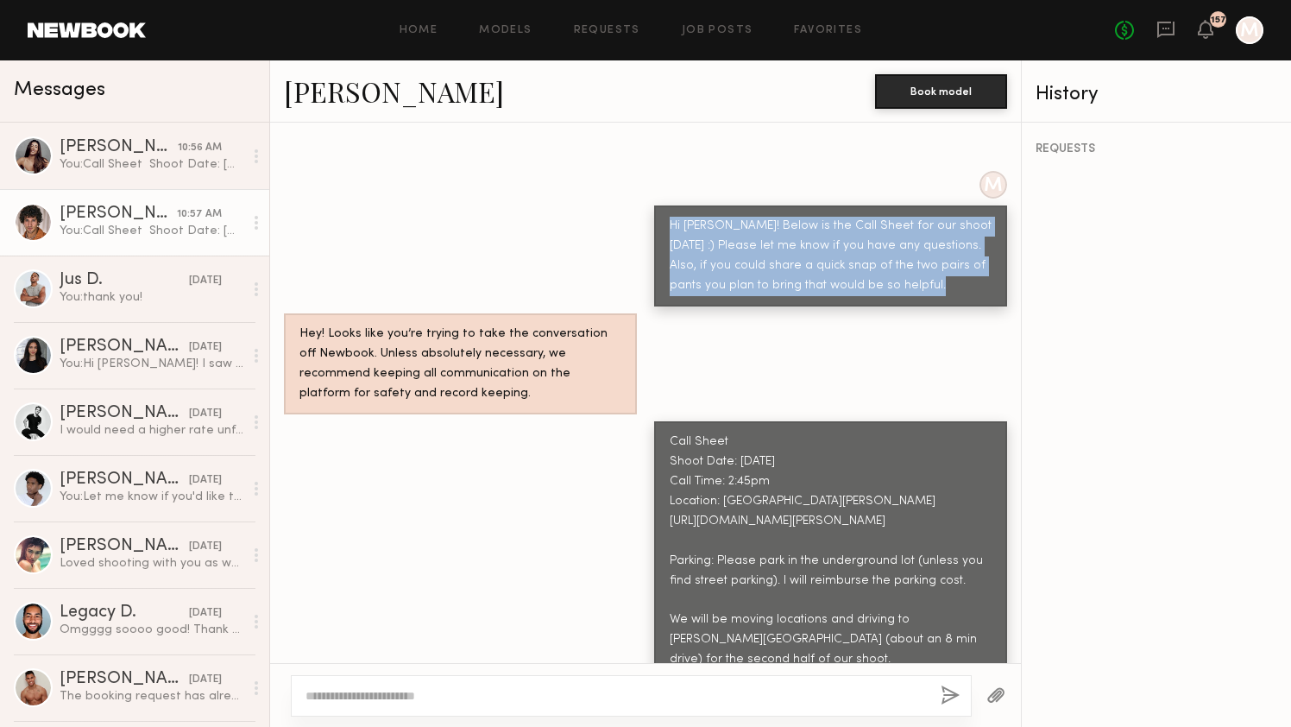
copy div "Hi [PERSON_NAME]! Below is the Call Sheet for our shoot [DATE] :) Please let me…"
drag, startPoint x: 986, startPoint y: 284, endPoint x: 664, endPoint y: 211, distance: 330.8
click at [664, 211] on div "Hi [PERSON_NAME]! Below is the Call Sheet for our shoot [DATE] :) Please let me…" at bounding box center [830, 255] width 353 height 101
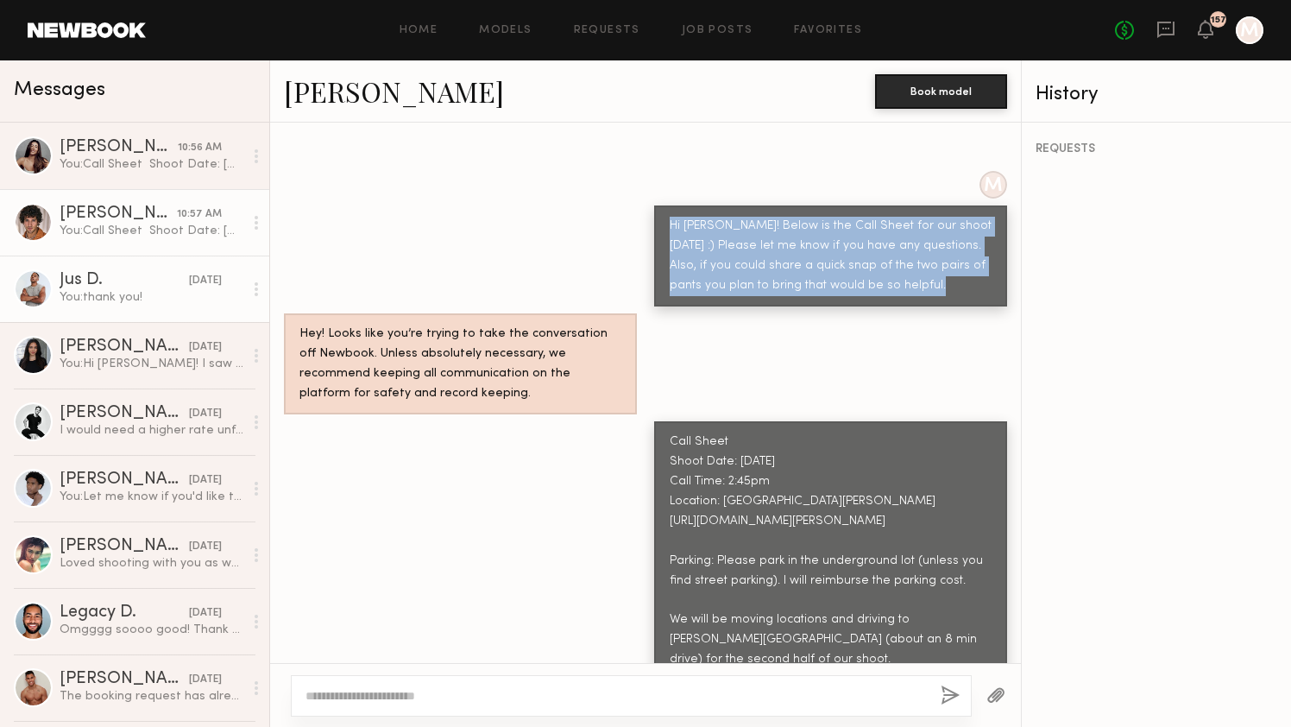
click at [119, 293] on div "You: thank you!" at bounding box center [152, 297] width 184 height 16
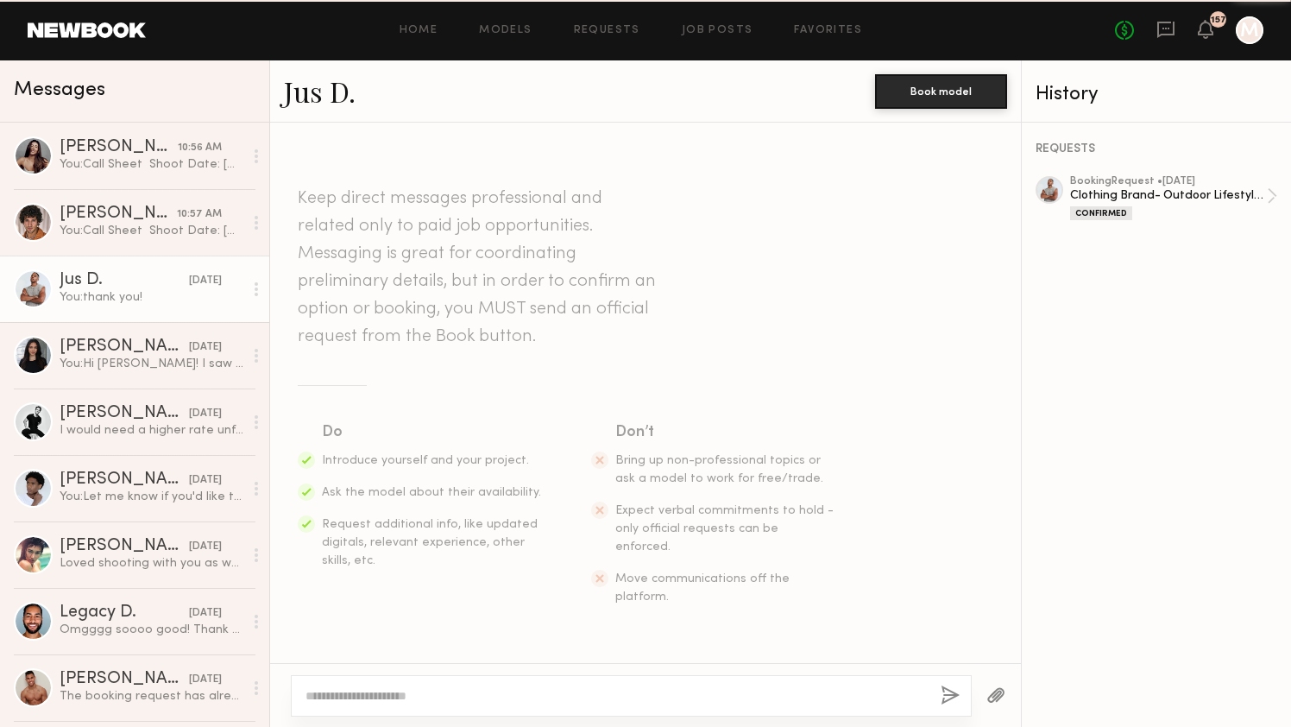
scroll to position [1755, 0]
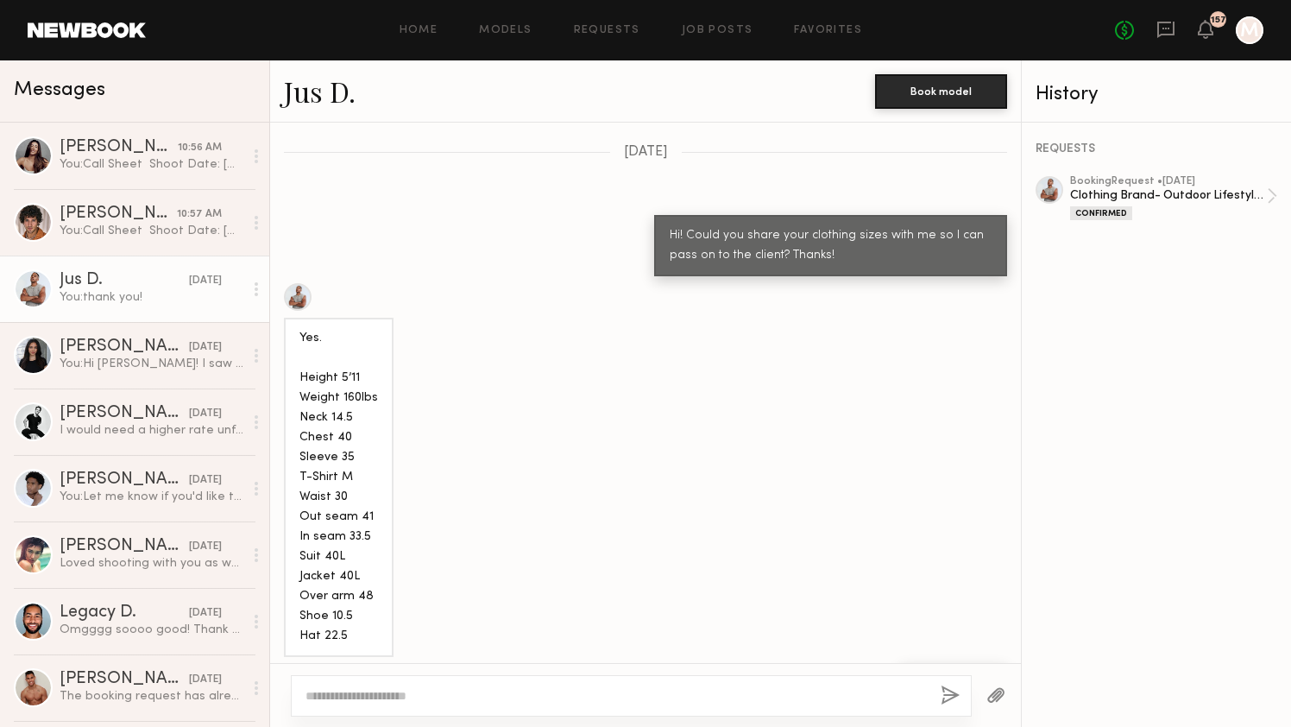
click at [378, 693] on textarea at bounding box center [615, 695] width 621 height 17
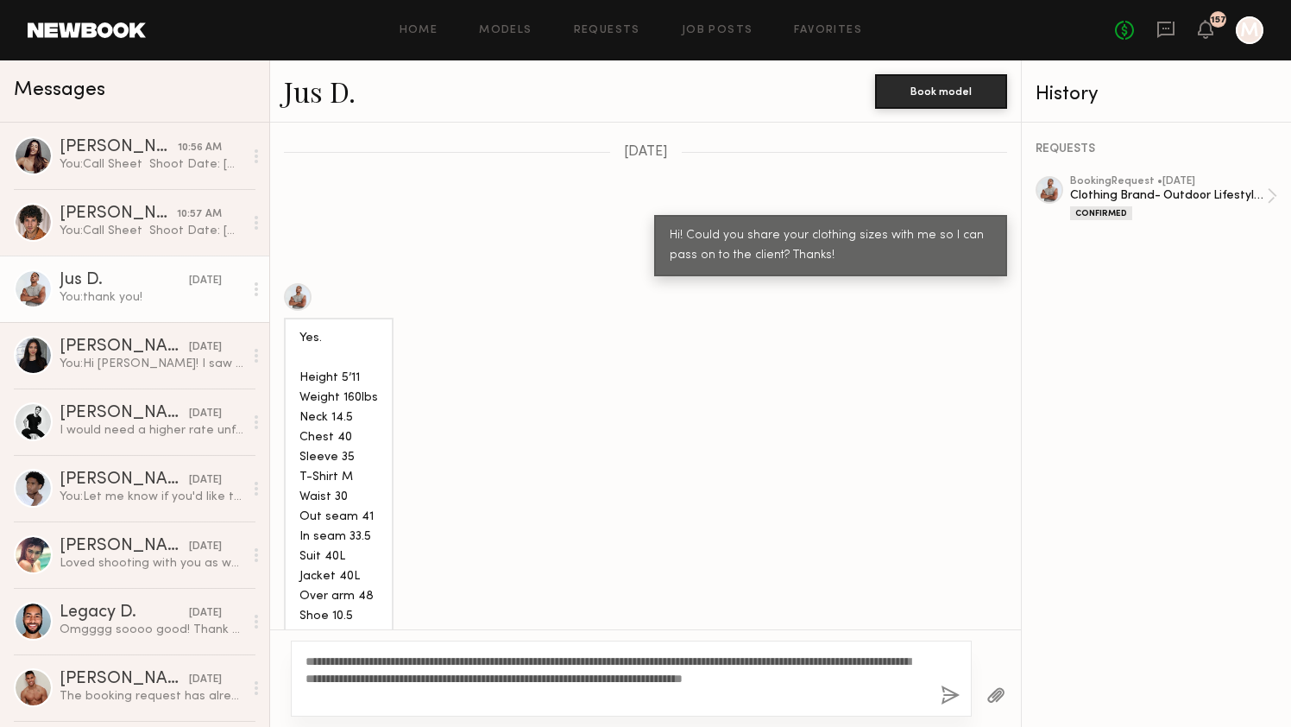
click at [395, 660] on textarea "**********" at bounding box center [615, 678] width 621 height 52
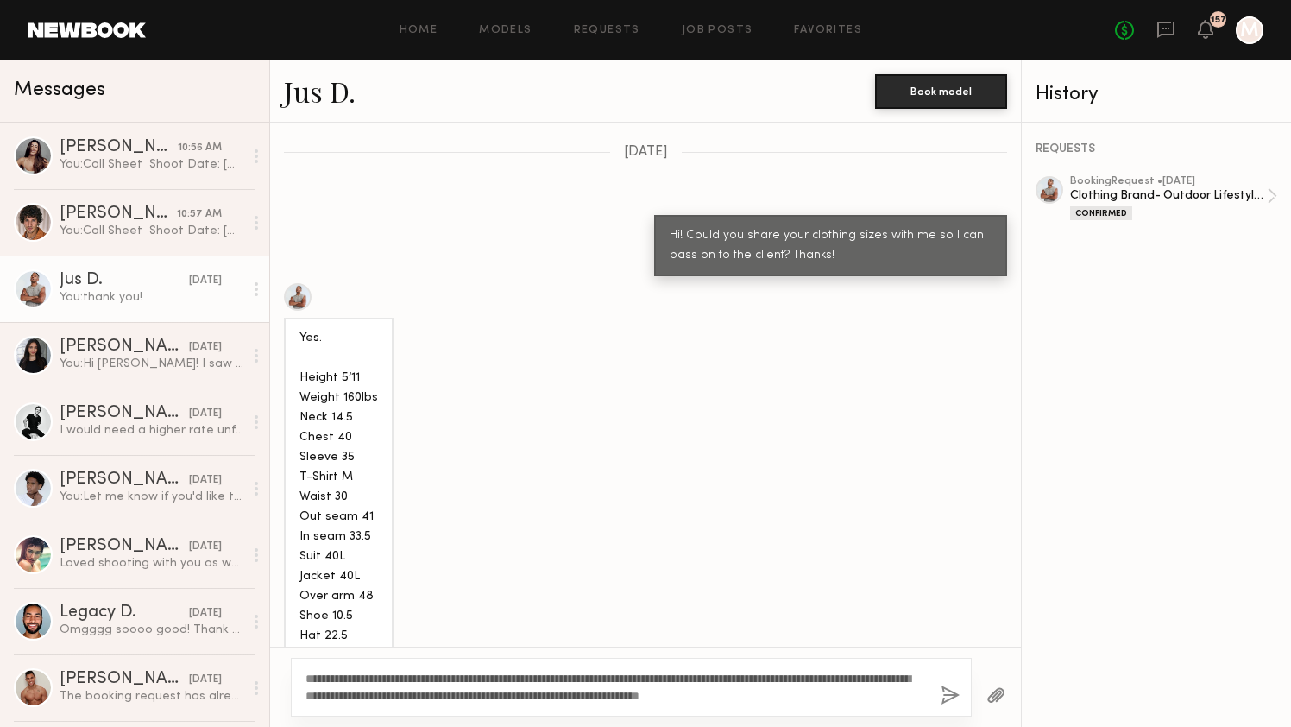
type textarea "**********"
click at [957, 691] on button "button" at bounding box center [950, 696] width 19 height 22
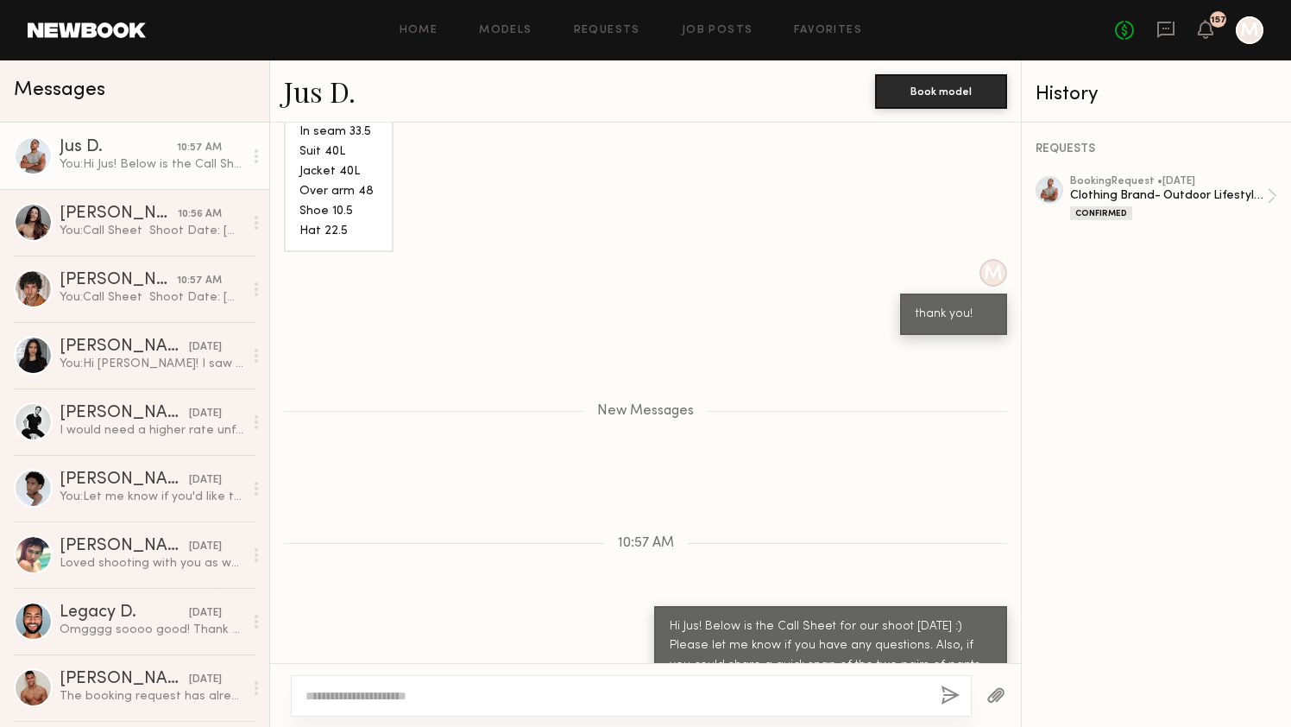
scroll to position [2268, 0]
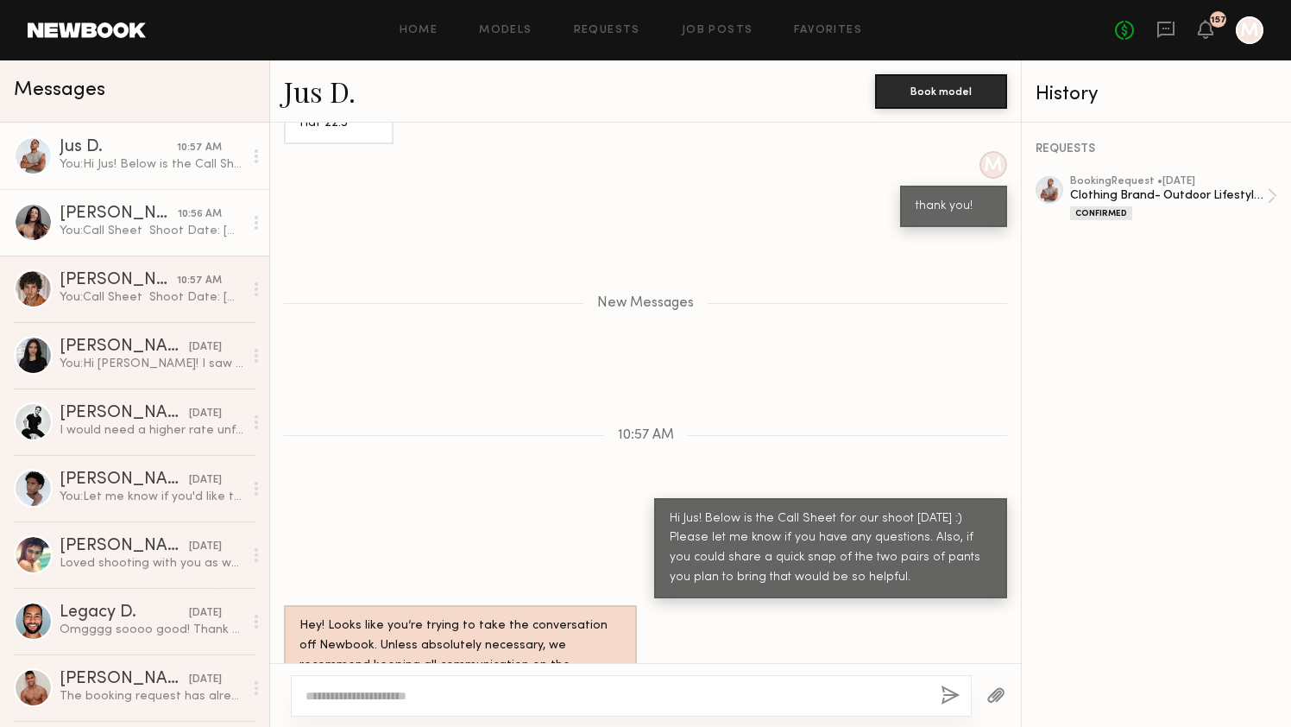
click at [193, 226] on div "You: Call Sheet Shoot Date: [DATE] Call Time: 2:45pm Location: [GEOGRAPHIC_DATA…" at bounding box center [152, 231] width 184 height 16
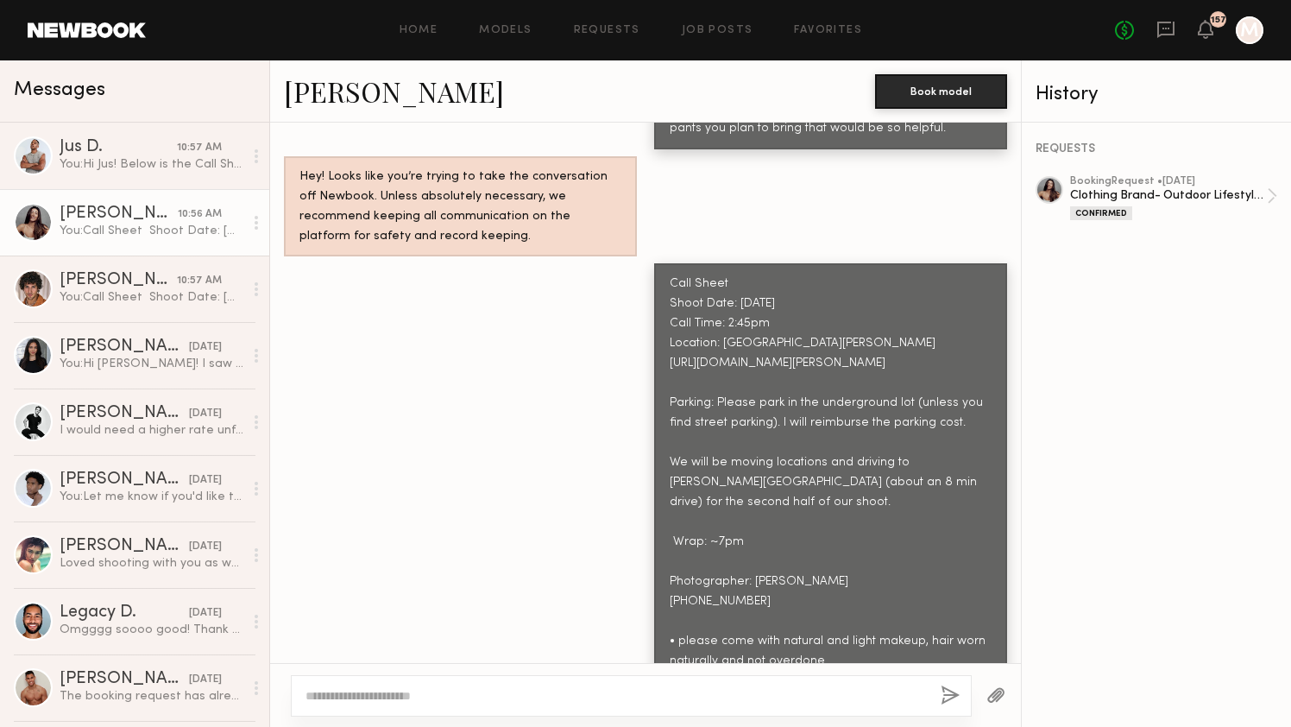
scroll to position [2924, 0]
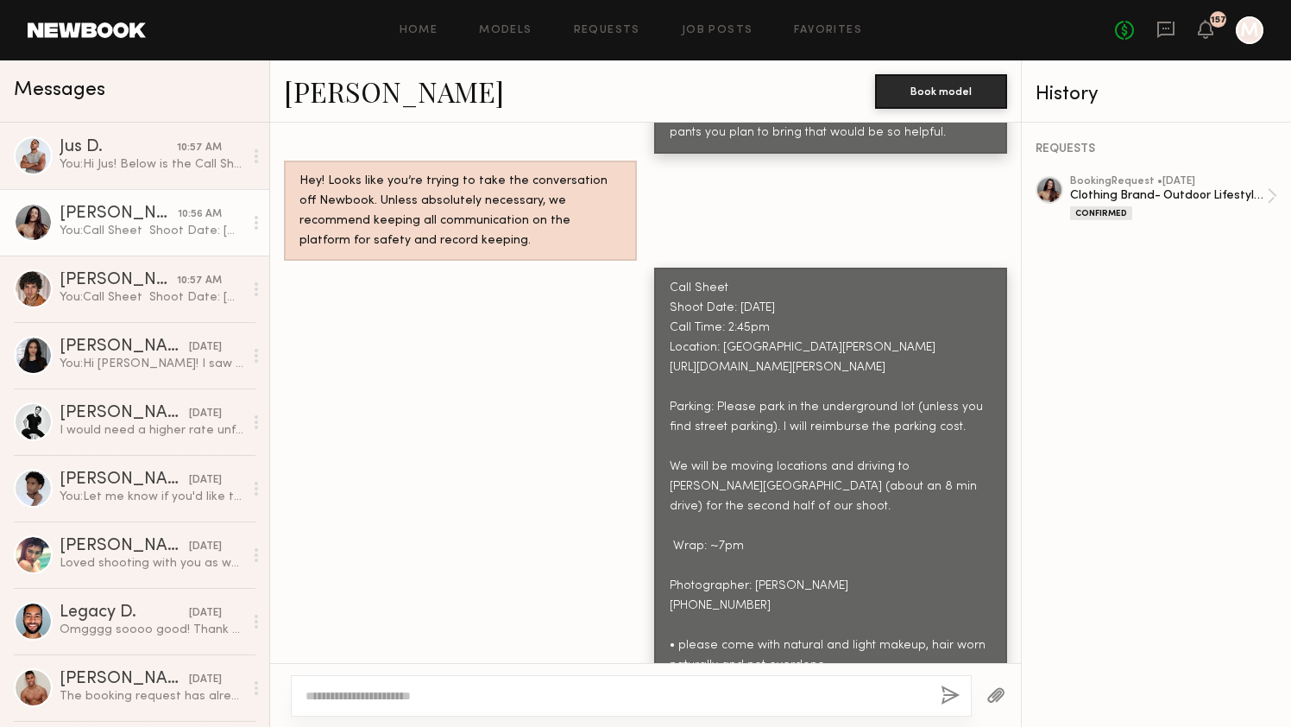
copy div "Call Sheet Shoot Date: [DATE] Call Time: 2:45pm Location: [GEOGRAPHIC_DATA][PER…"
drag, startPoint x: 900, startPoint y: 519, endPoint x: 670, endPoint y: 257, distance: 347.9
click at [670, 279] on div "Call Sheet Shoot Date: [DATE] Call Time: 2:45pm Location: [GEOGRAPHIC_DATA][PER…" at bounding box center [831, 526] width 322 height 495
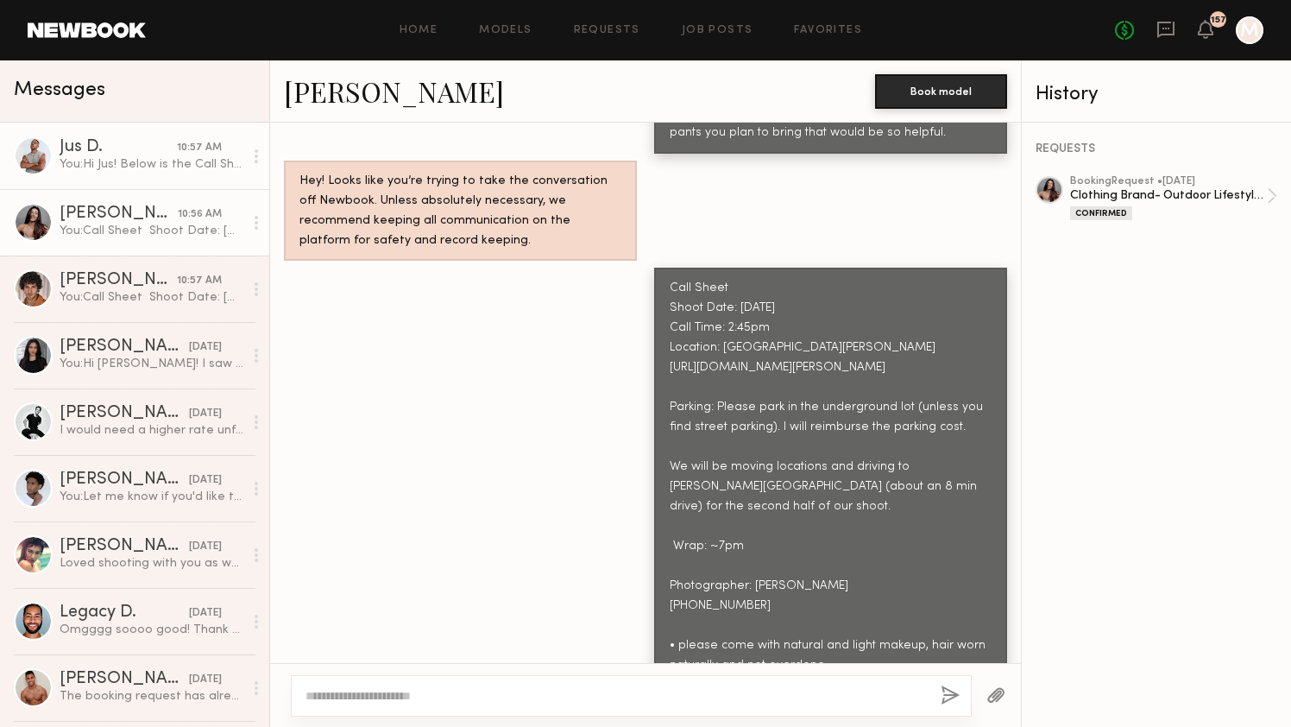
click at [114, 147] on div "Jus D." at bounding box center [118, 147] width 117 height 17
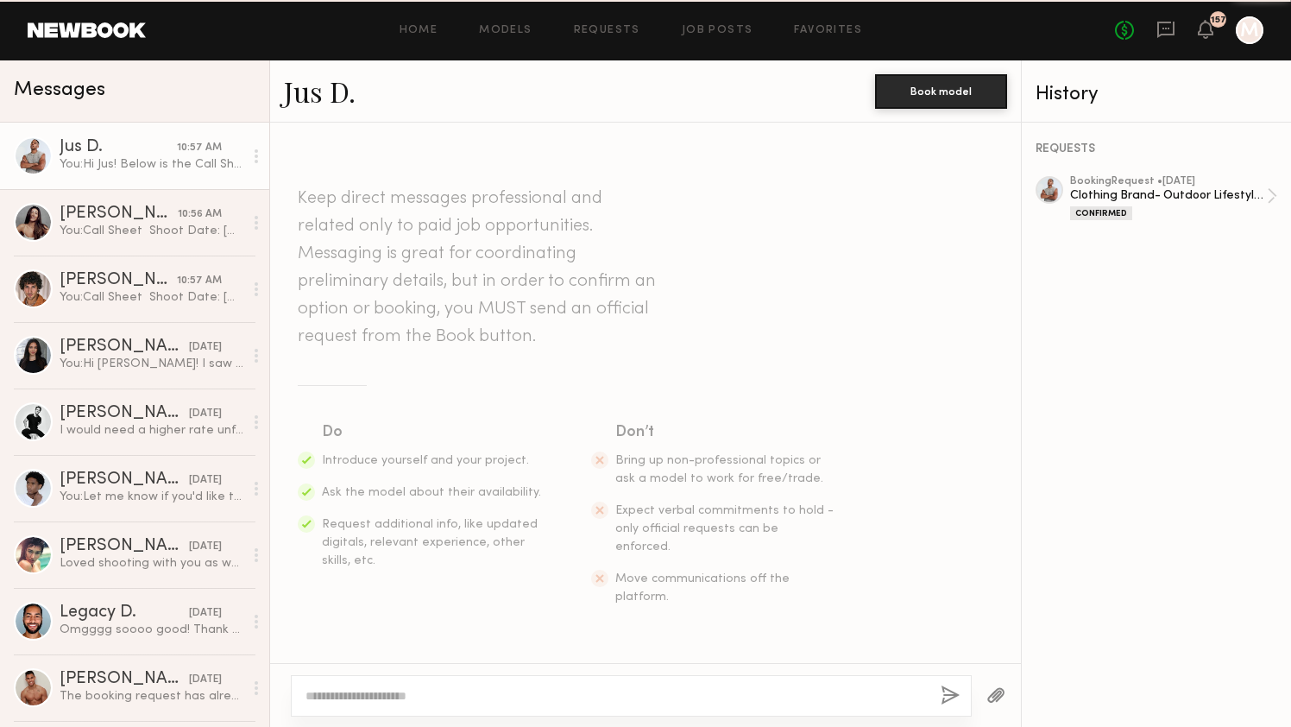
scroll to position [2137, 0]
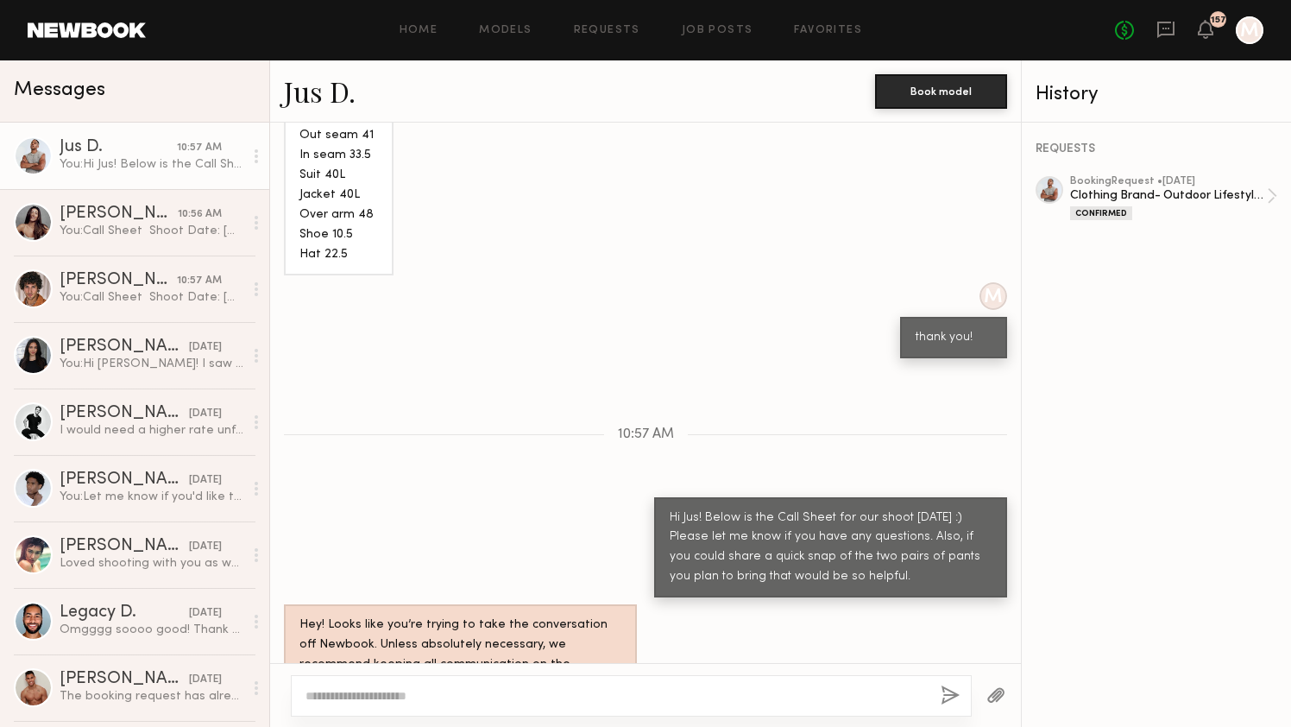
click at [368, 697] on textarea at bounding box center [615, 695] width 621 height 17
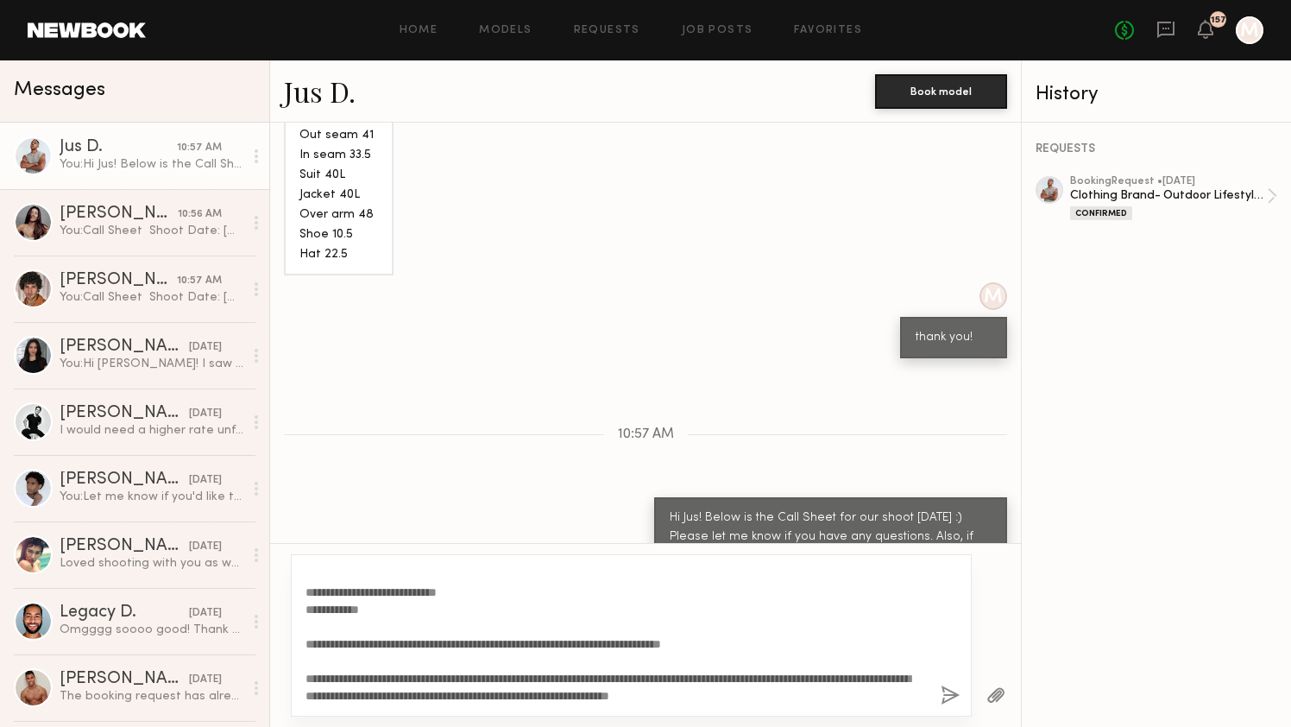
type textarea "**********"
click at [946, 691] on button "button" at bounding box center [950, 696] width 19 height 22
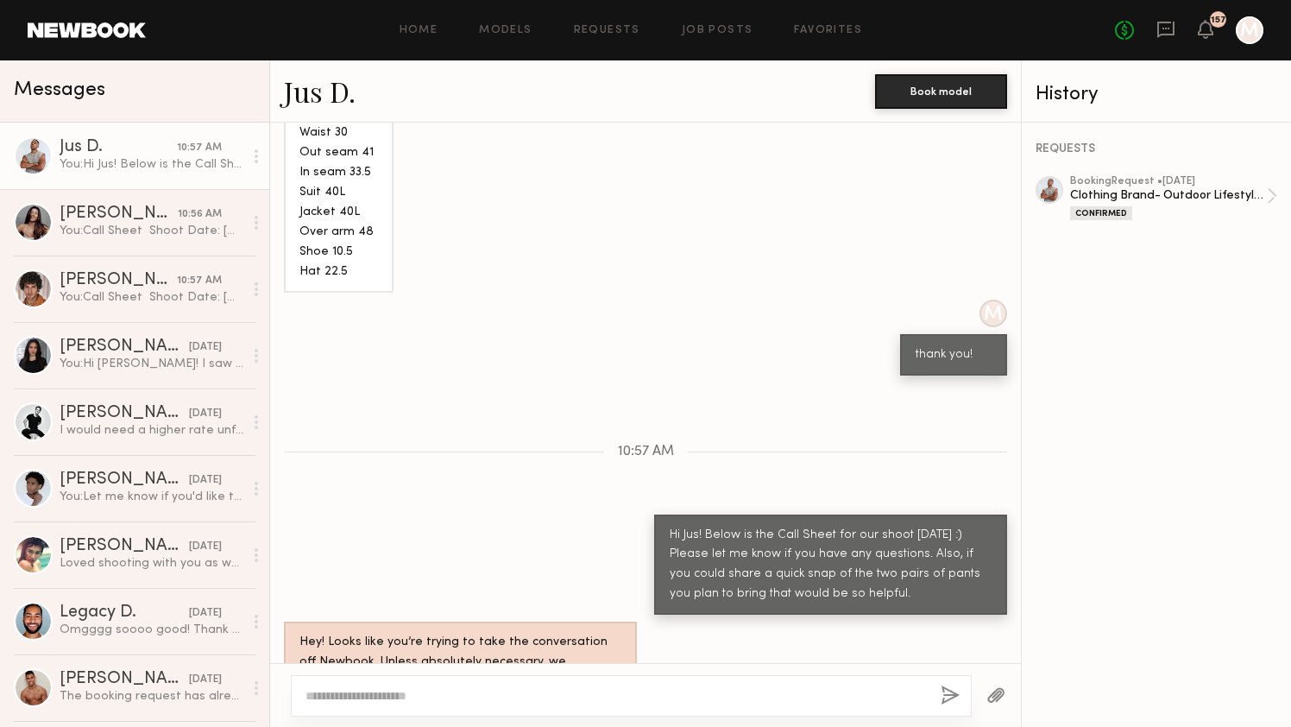
scroll to position [2097, 0]
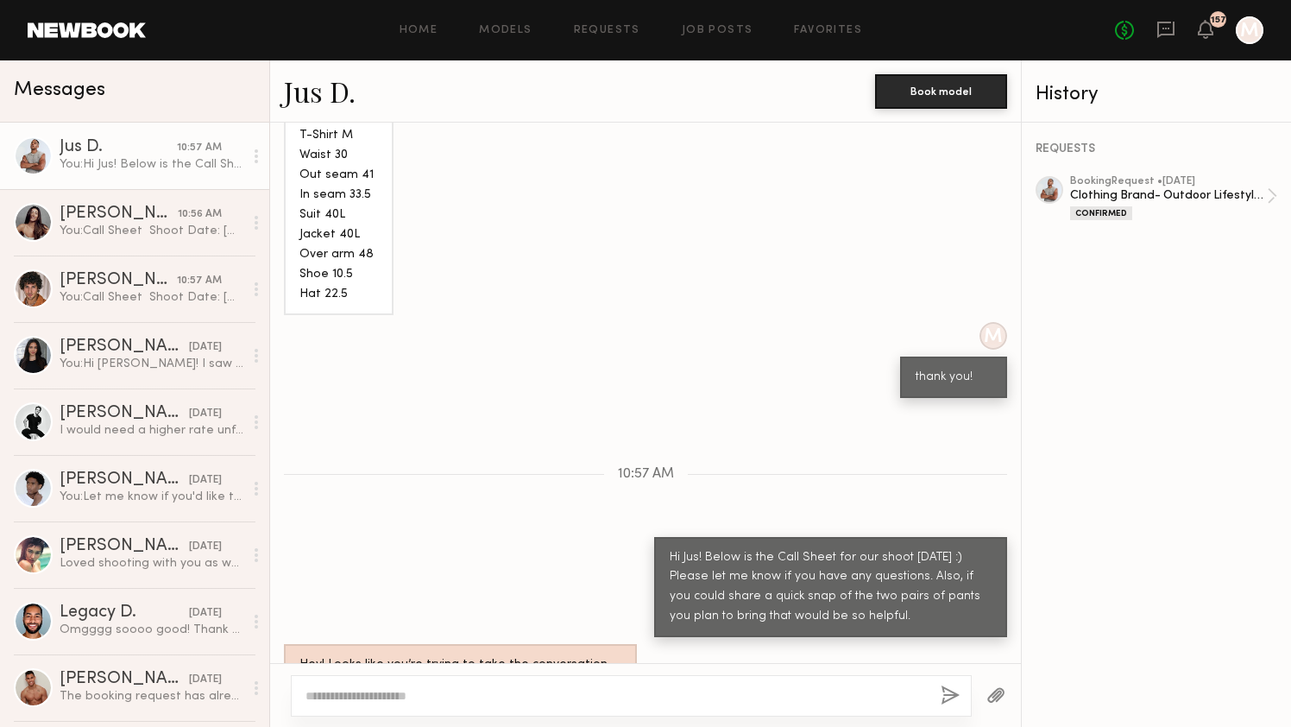
copy div "Hi Jus! Below is the Call Sheet for our shoot [DATE] :) Please let me know if y…"
drag, startPoint x: 868, startPoint y: 556, endPoint x: 652, endPoint y: 497, distance: 224.4
click at [652, 537] on div "Hi Jus! Below is the Call Sheet for our shoot [DATE] :) Please let me know if y…" at bounding box center [645, 587] width 751 height 101
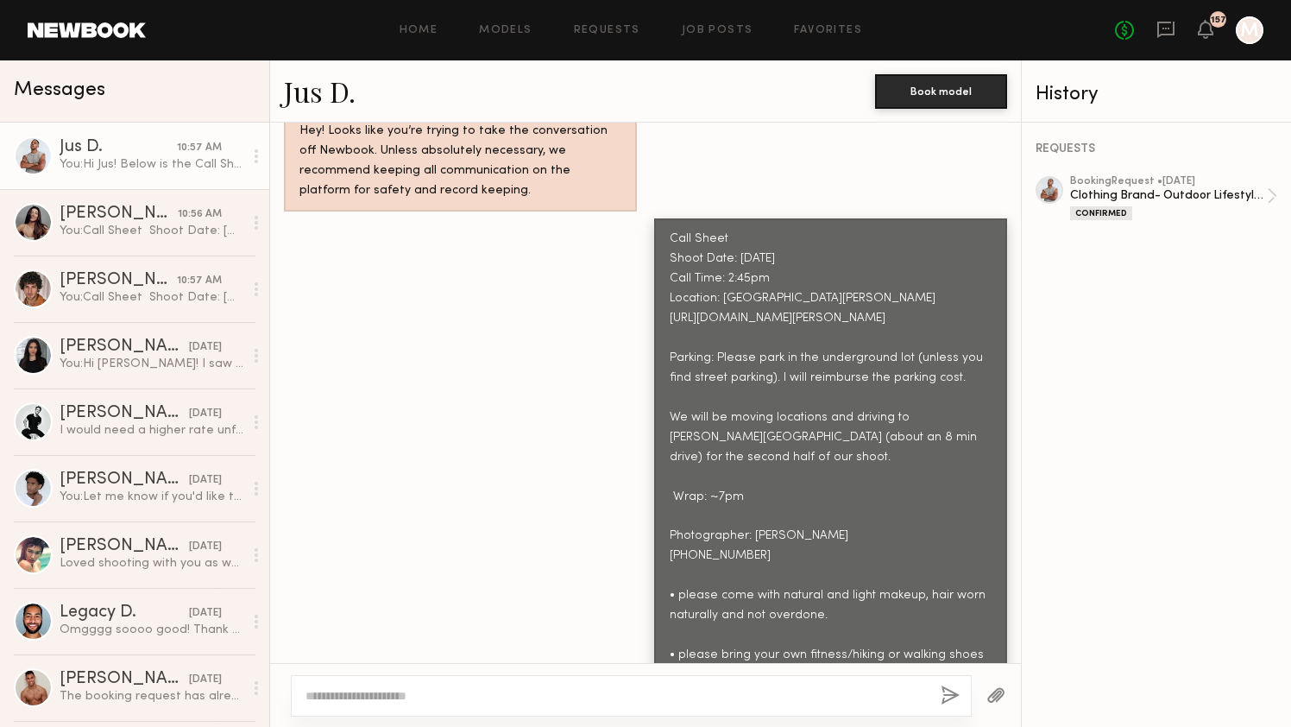
scroll to position [2620, 0]
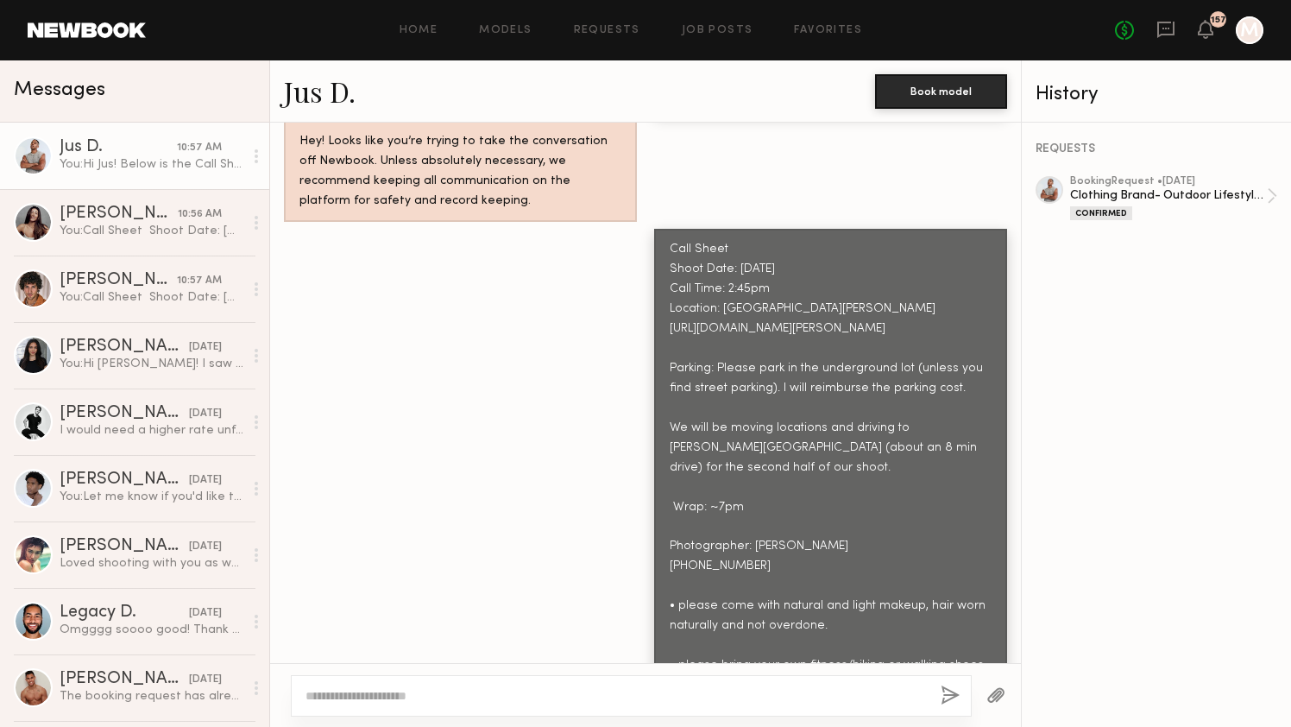
copy div "Call Sheet Shoot Date: [DATE] Call Time: 2:45pm Location: [GEOGRAPHIC_DATA][PER…"
drag, startPoint x: 919, startPoint y: 524, endPoint x: 663, endPoint y: 194, distance: 417.5
click at [663, 229] on div "Call Sheet Shoot Date: [DATE] Call Time: 2:45pm Location: [GEOGRAPHIC_DATA][PER…" at bounding box center [830, 487] width 353 height 517
